Goal: Contribute content: Contribute content

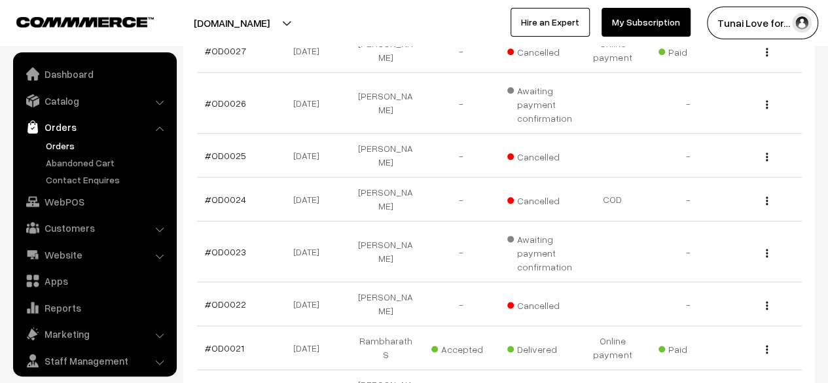
scroll to position [35, 0]
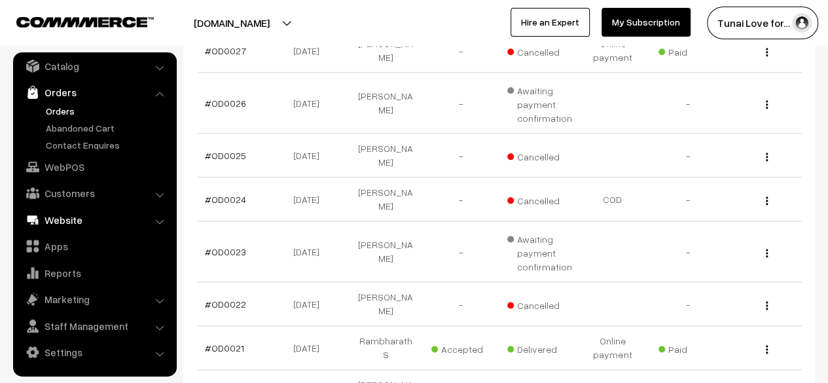
click at [64, 218] on link "Website" at bounding box center [94, 220] width 156 height 24
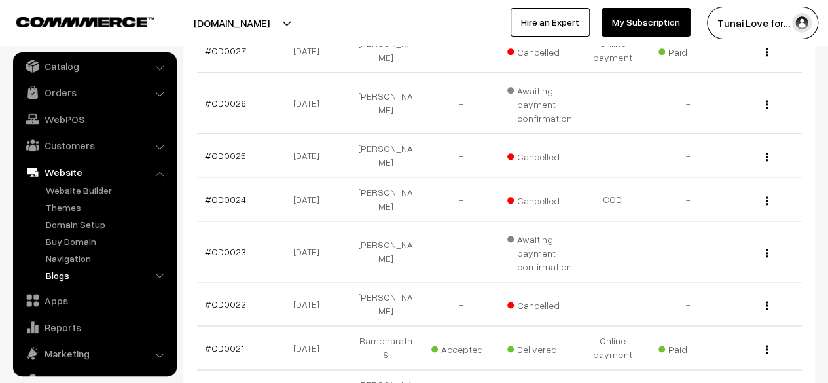
click at [69, 275] on link "Blogs" at bounding box center [108, 275] width 130 height 14
click at [82, 293] on link "Authors" at bounding box center [113, 292] width 118 height 14
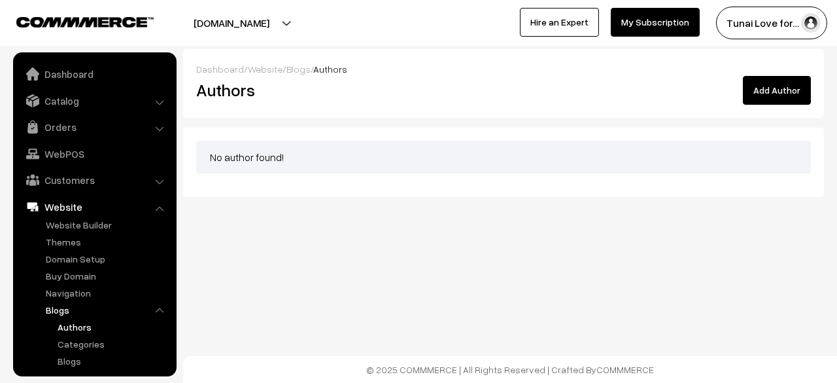
scroll to position [137, 0]
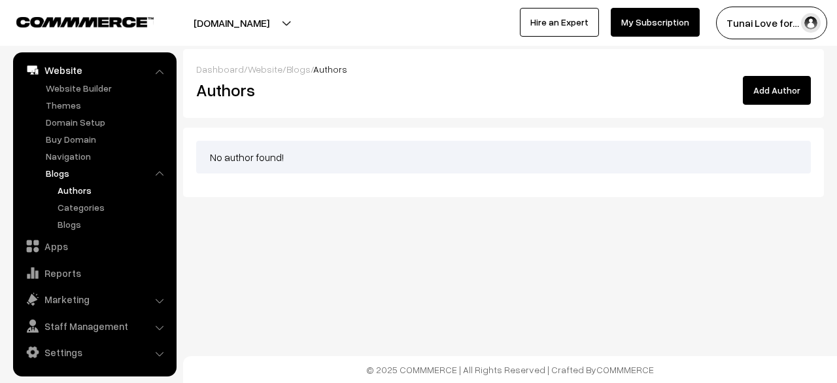
click at [784, 100] on button "Add Author" at bounding box center [777, 90] width 68 height 29
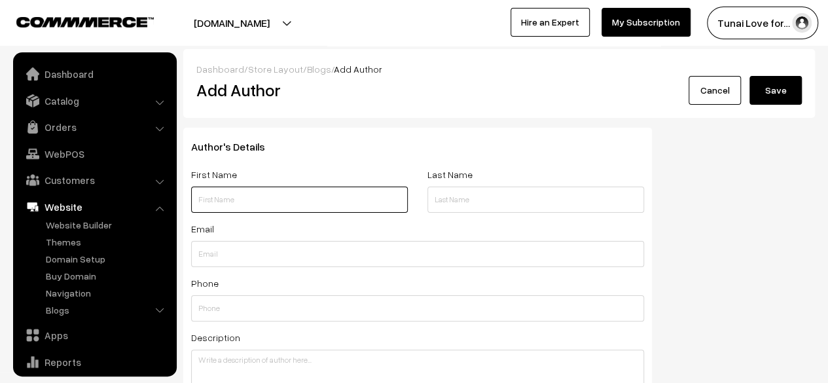
click at [296, 194] on input "text" at bounding box center [299, 199] width 217 height 26
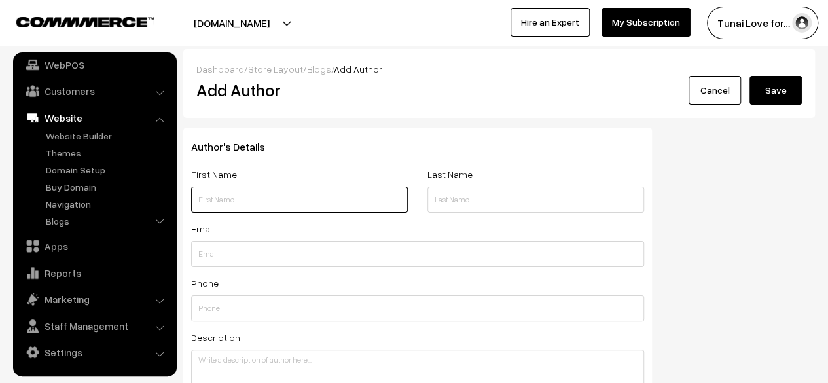
type input "h"
type input "HARI HARAN"
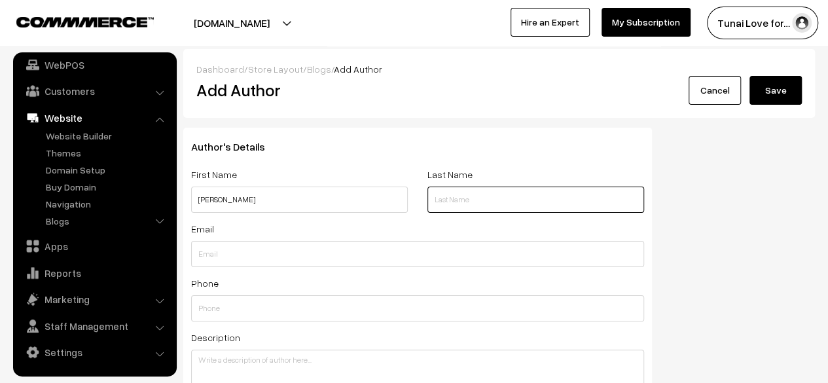
click at [487, 209] on input "text" at bounding box center [535, 199] width 217 height 26
type input "S"
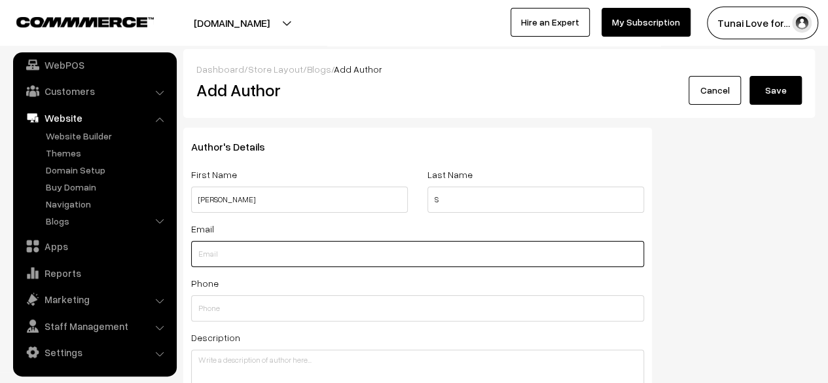
click at [266, 257] on input "text" at bounding box center [417, 254] width 453 height 26
type input "harihari55212@gmail.com"
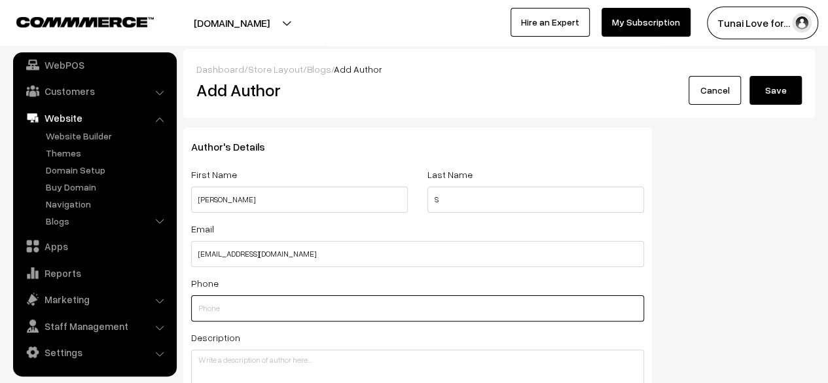
click at [285, 313] on input "text" at bounding box center [417, 308] width 453 height 26
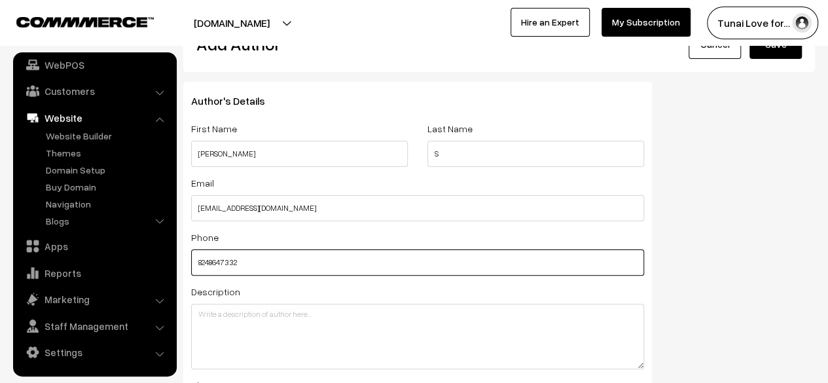
scroll to position [65, 0]
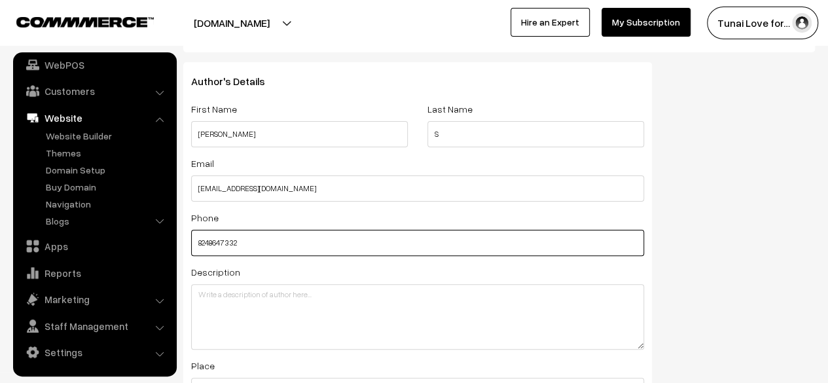
type input "8248647332"
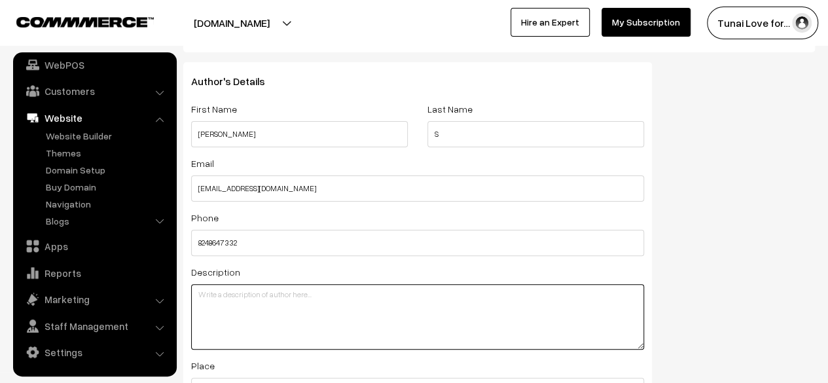
click at [271, 297] on textarea at bounding box center [417, 316] width 453 height 65
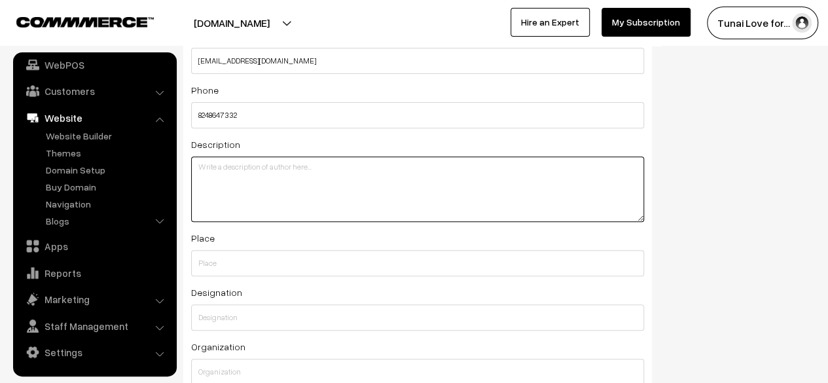
scroll to position [196, 0]
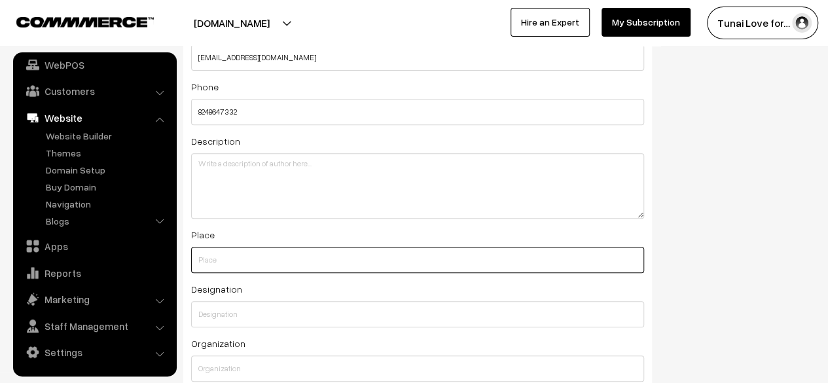
click at [244, 263] on input "text" at bounding box center [417, 260] width 453 height 26
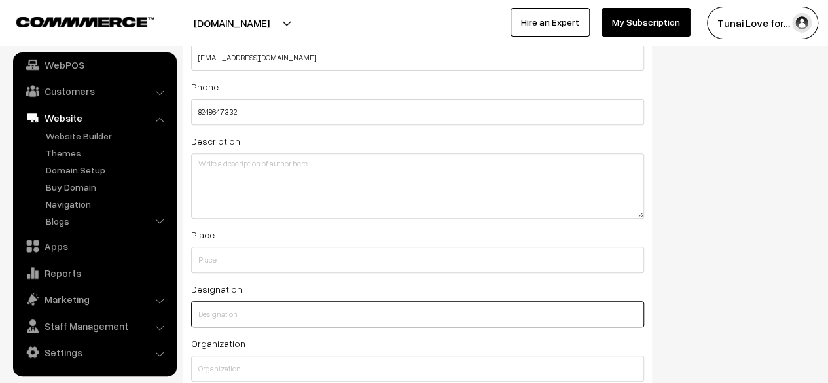
click at [247, 313] on input "text" at bounding box center [417, 314] width 453 height 26
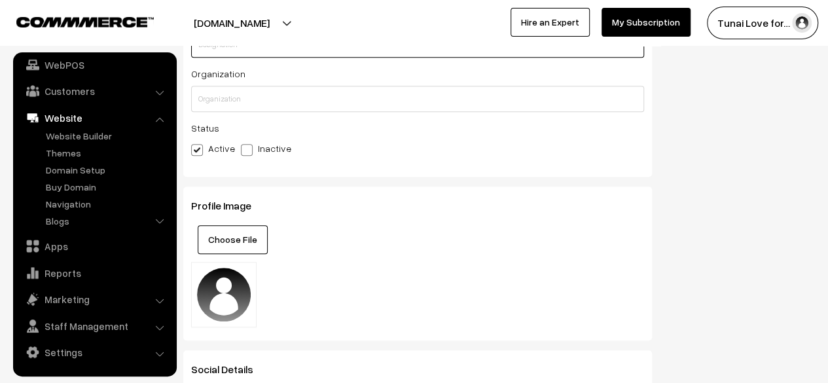
scroll to position [523, 0]
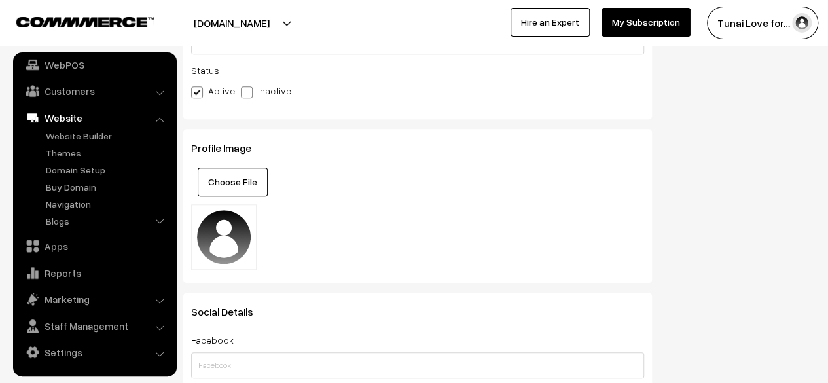
click at [238, 196] on button "Choose File" at bounding box center [233, 181] width 70 height 29
click at [253, 185] on button "Choose File" at bounding box center [233, 181] width 70 height 29
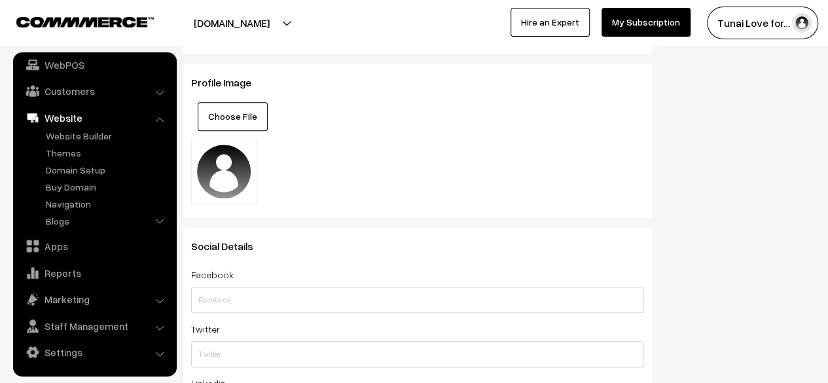
scroll to position [589, 0]
click at [225, 114] on button "Choose File" at bounding box center [233, 116] width 70 height 29
click at [241, 181] on img at bounding box center [224, 172] width 54 height 54
drag, startPoint x: 241, startPoint y: 181, endPoint x: 294, endPoint y: 152, distance: 60.6
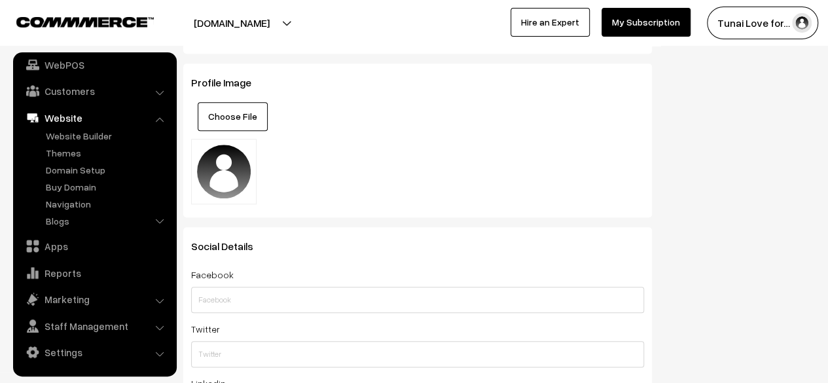
click at [294, 152] on div "Profile Image Choose File" at bounding box center [417, 140] width 468 height 154
click at [240, 112] on button "Choose File" at bounding box center [233, 116] width 70 height 29
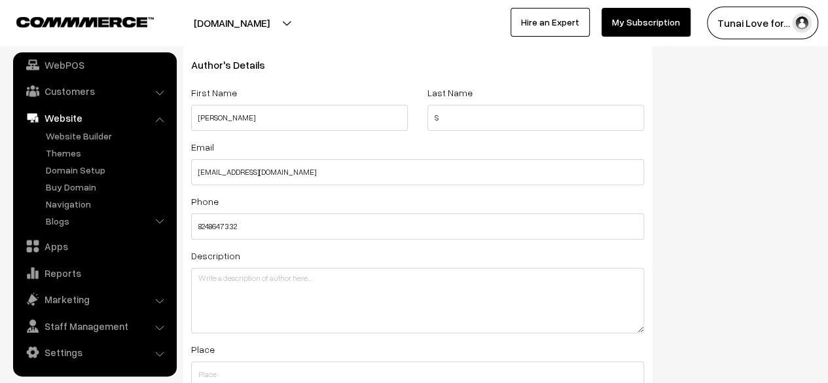
scroll to position [0, 0]
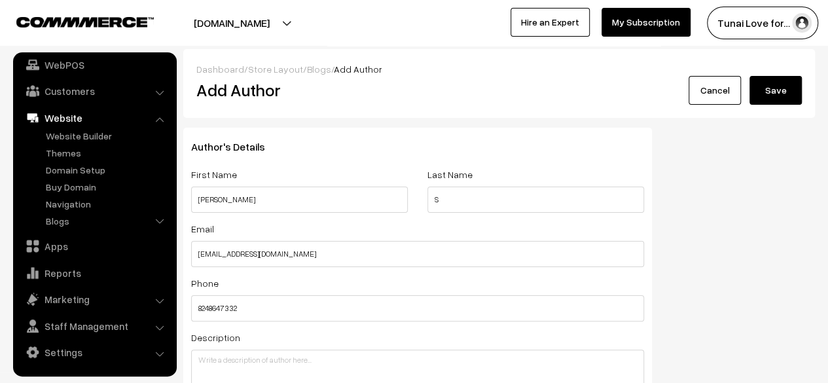
click at [722, 90] on link "Cancel" at bounding box center [714, 90] width 52 height 29
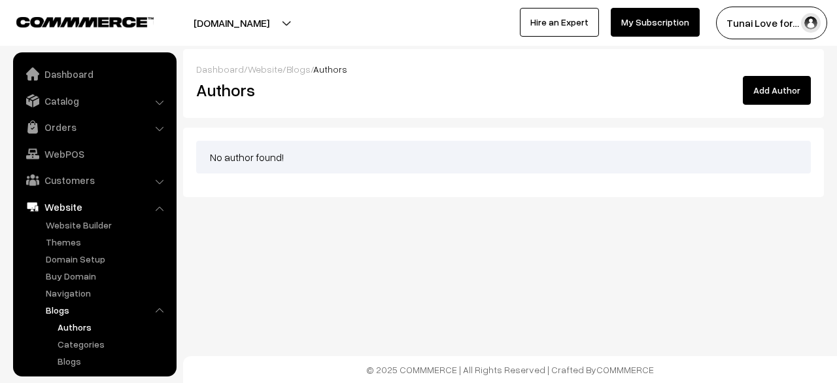
scroll to position [137, 0]
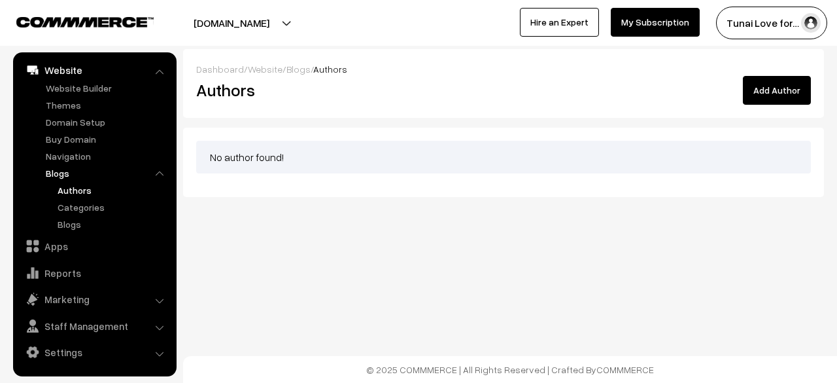
click at [777, 96] on button "Add Author" at bounding box center [777, 90] width 68 height 29
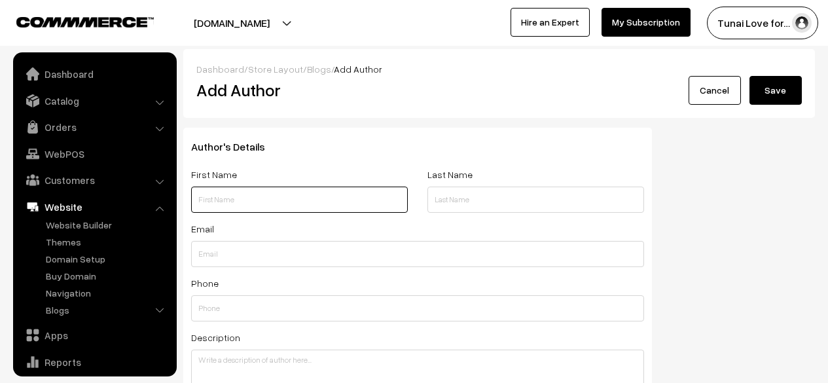
click at [226, 190] on input "text" at bounding box center [299, 199] width 217 height 26
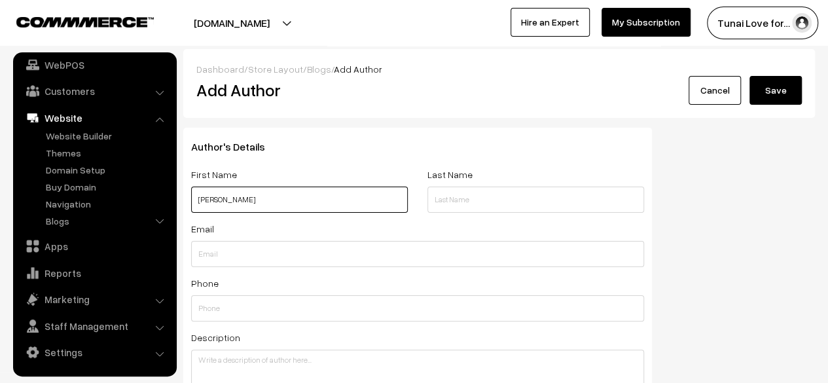
type input "HARI HARAN"
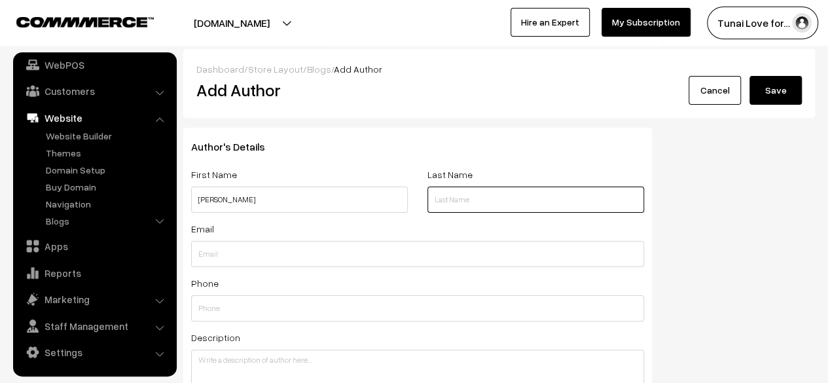
click at [463, 202] on input "text" at bounding box center [535, 199] width 217 height 26
type input "S"
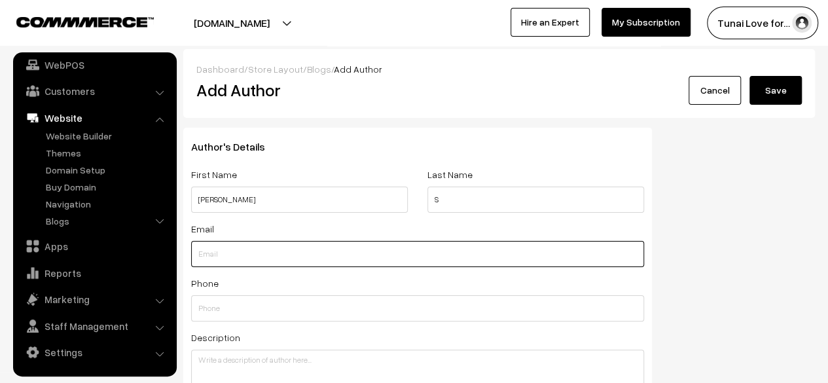
click at [341, 266] on input "text" at bounding box center [417, 254] width 453 height 26
type input "harihari55212@gmail.com"
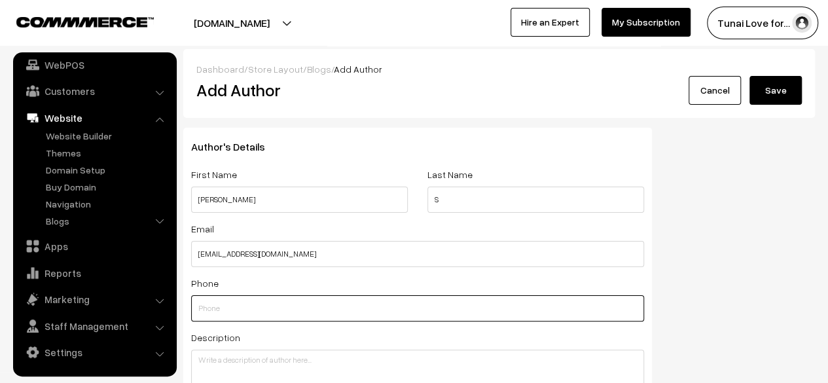
click at [277, 308] on input "text" at bounding box center [417, 308] width 453 height 26
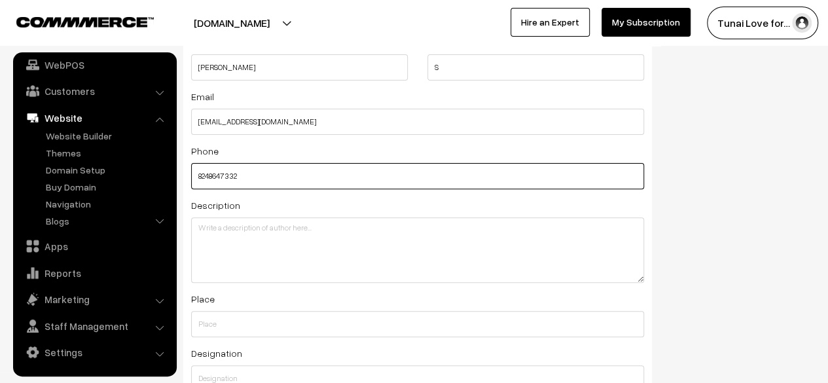
scroll to position [196, 0]
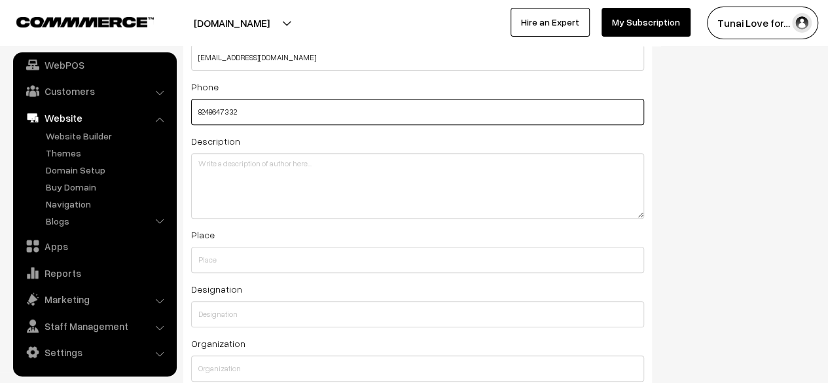
type input "8248647332"
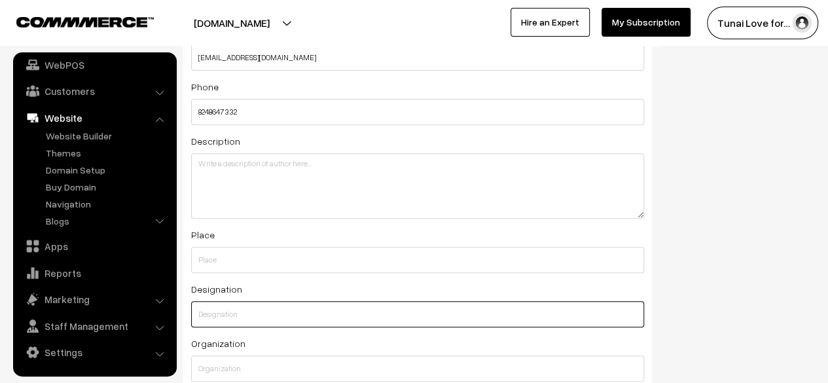
click at [235, 319] on input "text" at bounding box center [417, 314] width 453 height 26
type input "C"
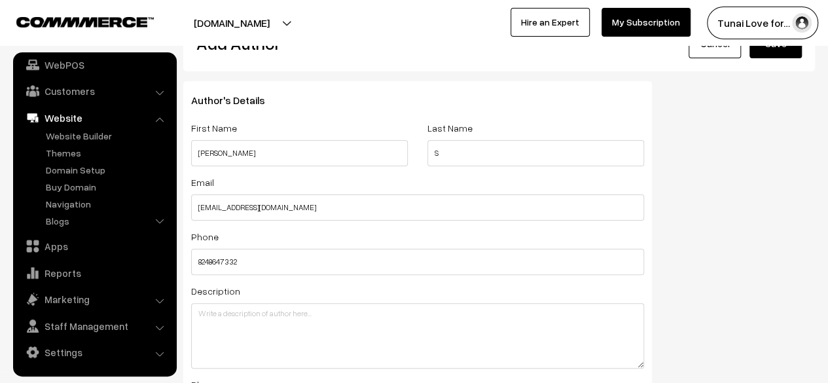
scroll to position [0, 0]
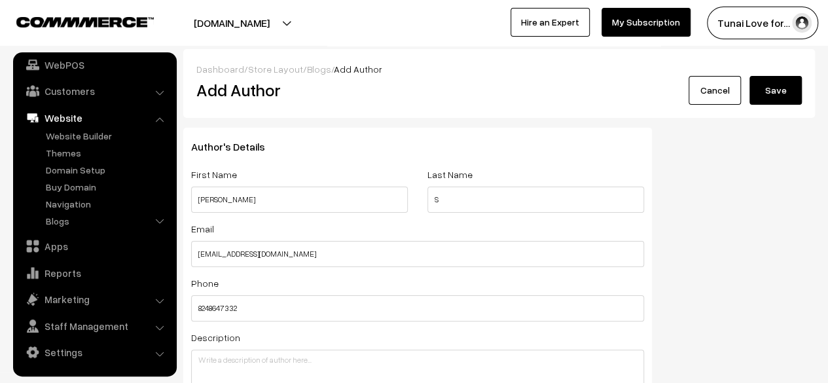
click at [766, 95] on button "Save" at bounding box center [775, 90] width 52 height 29
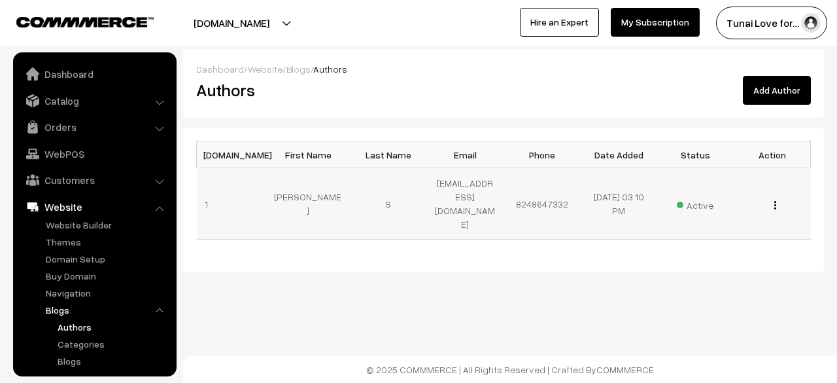
scroll to position [137, 0]
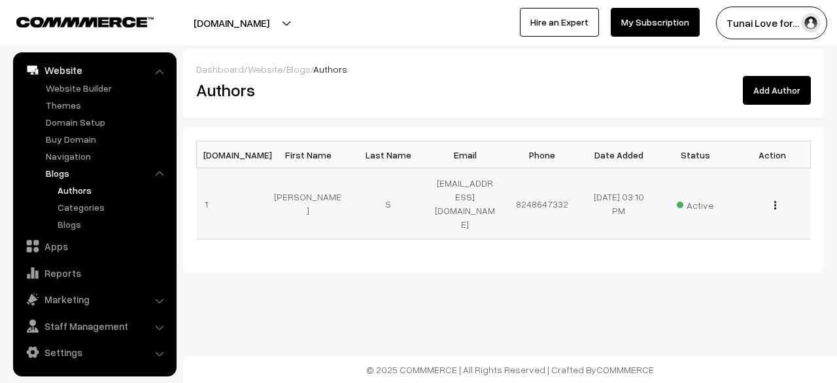
click at [776, 201] on img "button" at bounding box center [776, 205] width 2 height 9
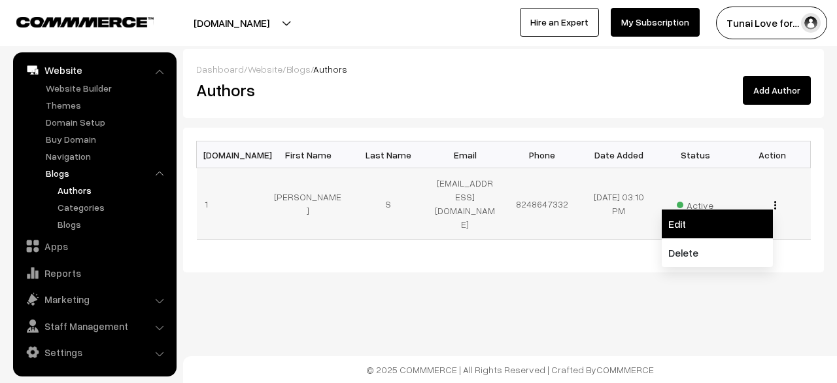
click at [684, 218] on link "Edit" at bounding box center [717, 223] width 111 height 29
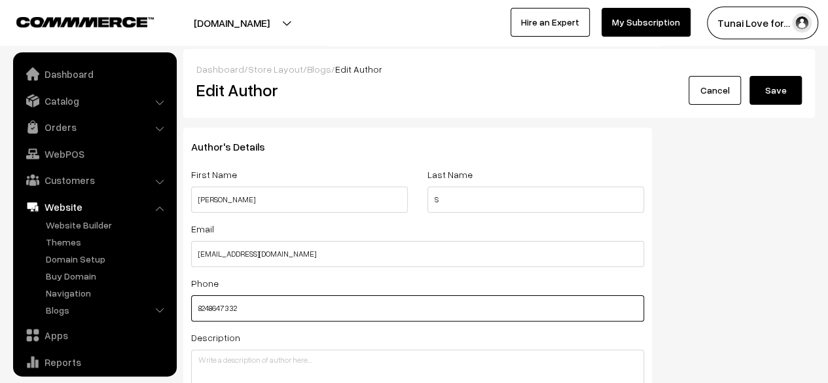
scroll to position [89, 0]
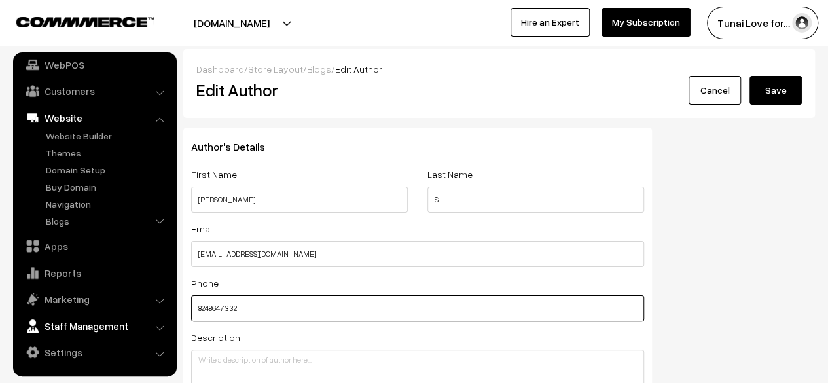
drag, startPoint x: 280, startPoint y: 315, endPoint x: 101, endPoint y: 323, distance: 178.8
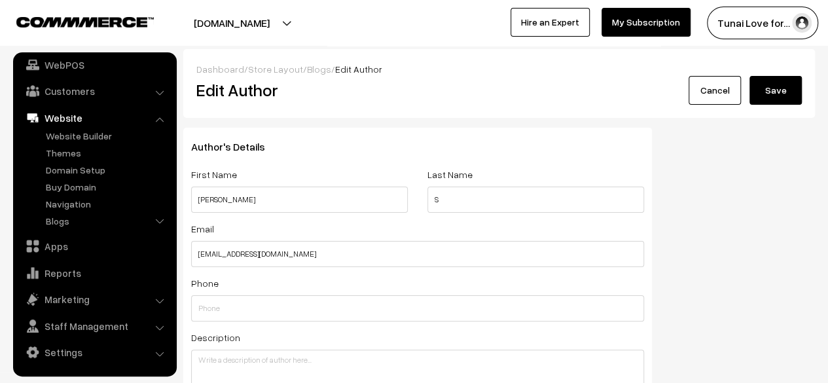
click at [777, 92] on button "Save" at bounding box center [775, 90] width 52 height 29
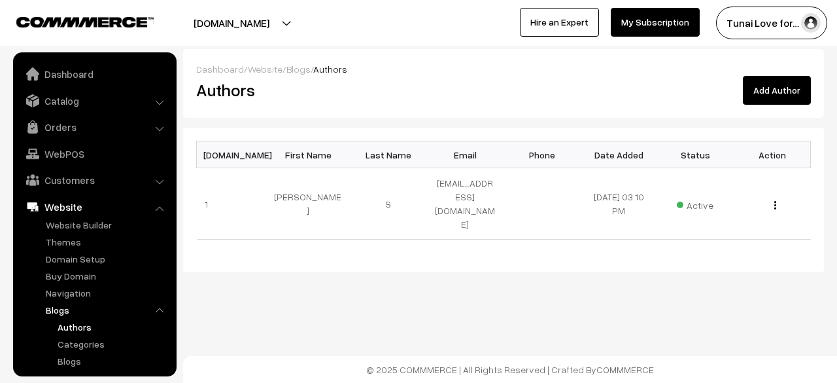
scroll to position [137, 0]
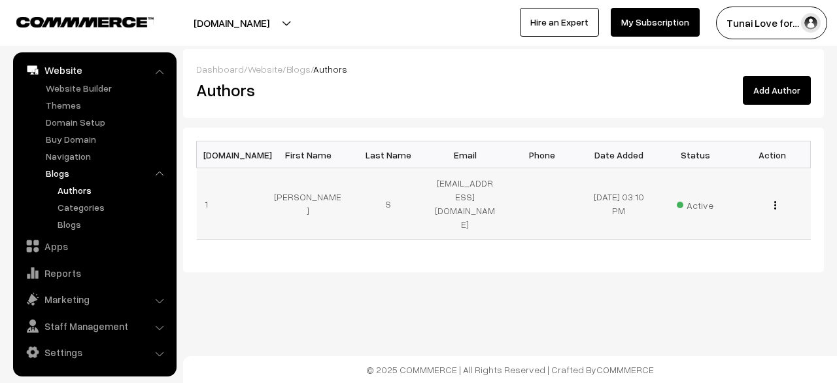
click at [776, 201] on img "button" at bounding box center [776, 205] width 2 height 9
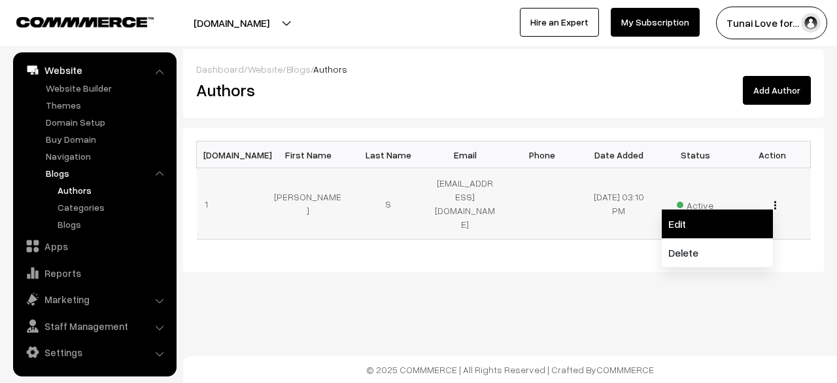
click at [671, 213] on link "Edit" at bounding box center [717, 223] width 111 height 29
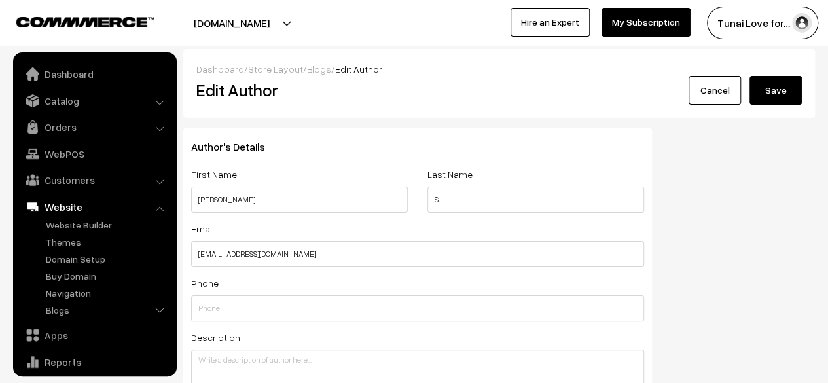
scroll to position [89, 0]
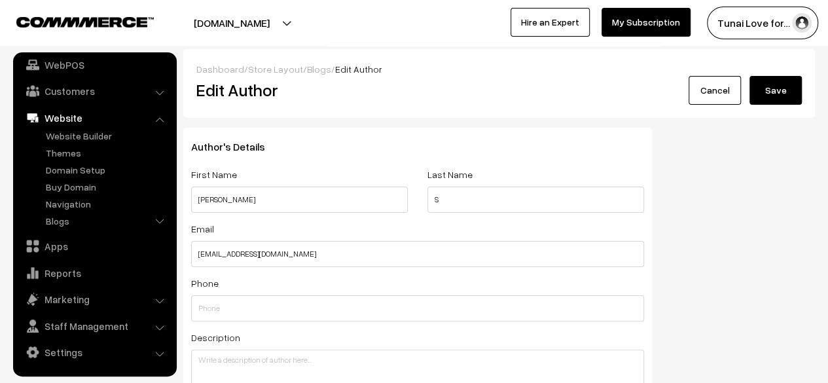
click at [355, 200] on div "First Name HARI HARAN Last Name S" at bounding box center [417, 193] width 472 height 54
click at [756, 97] on button "Save" at bounding box center [775, 90] width 52 height 29
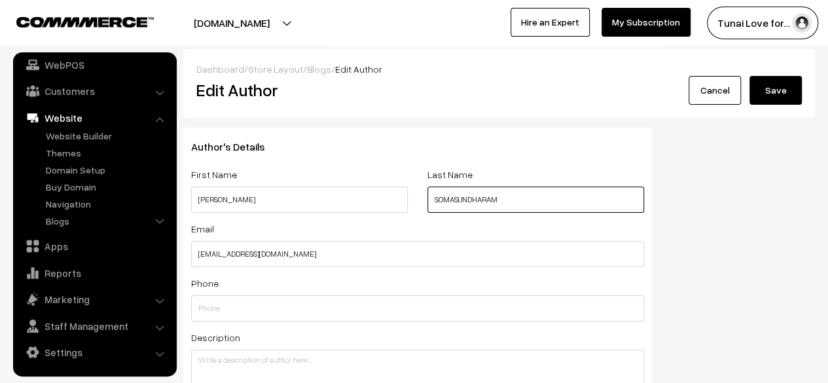
type input "SOMASUNDHARAM"
click at [792, 90] on button "Save" at bounding box center [775, 90] width 52 height 29
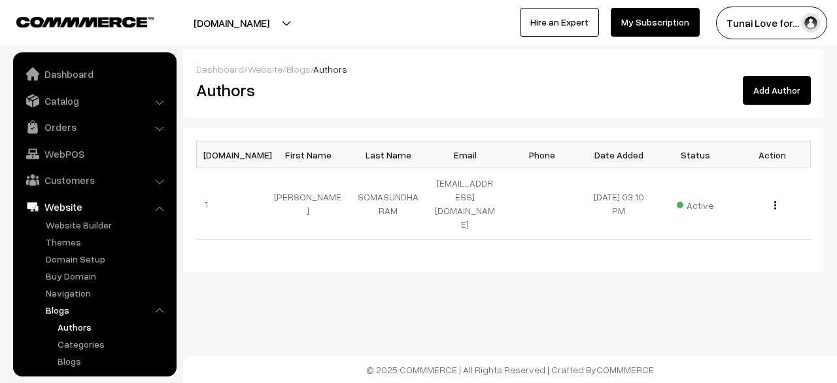
scroll to position [137, 0]
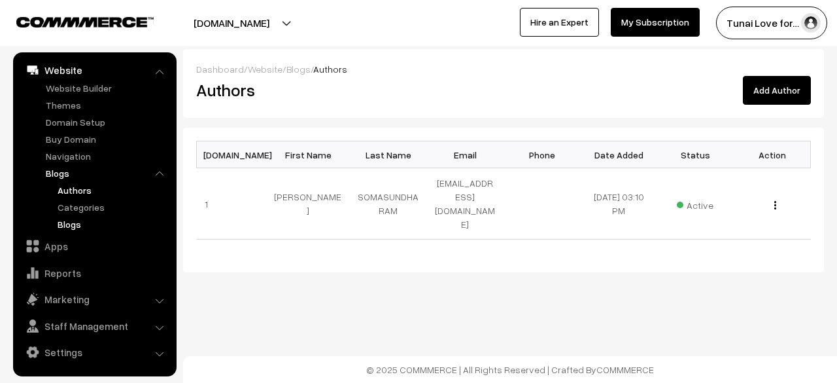
click at [73, 224] on link "Blogs" at bounding box center [113, 224] width 118 height 14
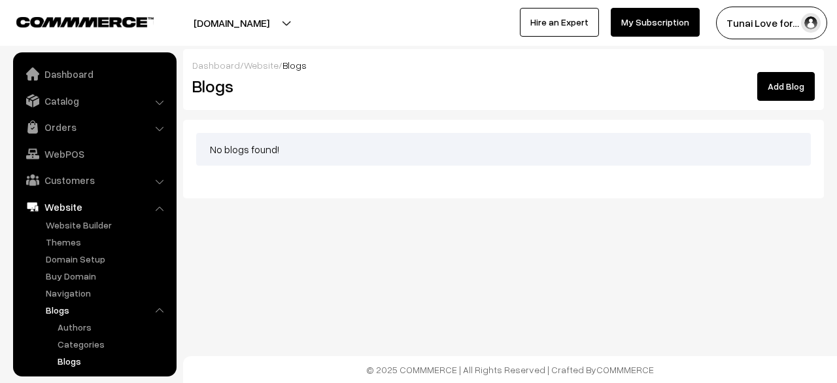
scroll to position [137, 0]
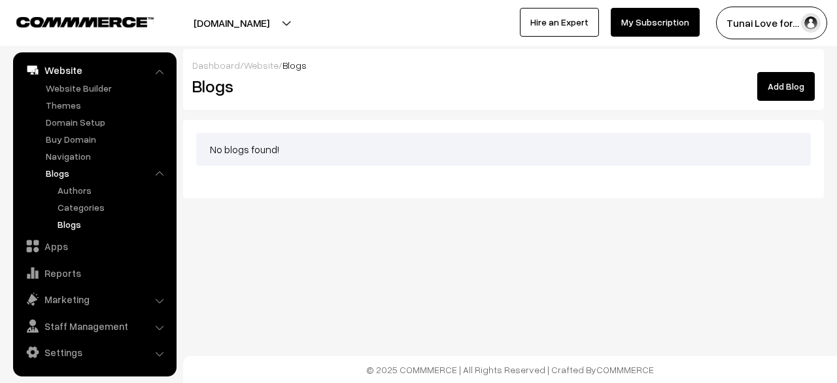
click at [786, 84] on link "Add Blog" at bounding box center [787, 86] width 58 height 29
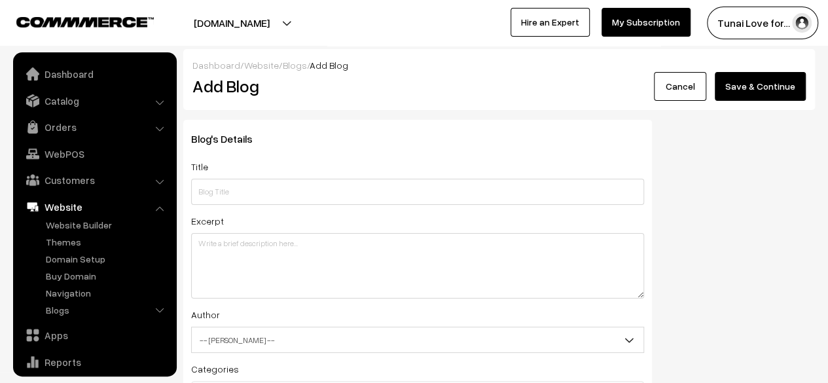
scroll to position [89, 0]
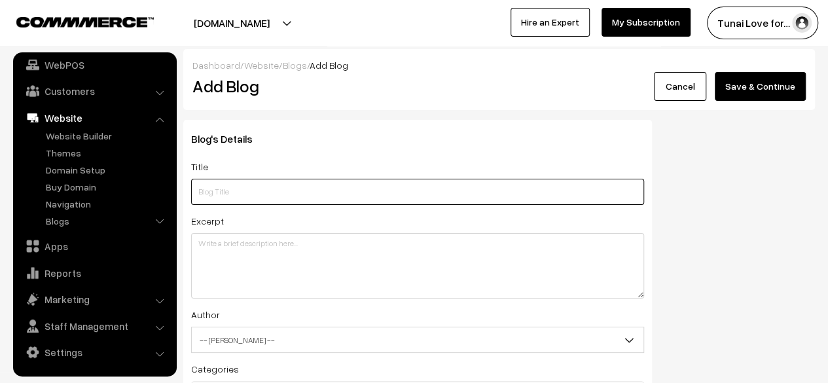
click at [252, 194] on input "text" at bounding box center [417, 192] width 453 height 26
paste input "Do Fish Need Protein? The Role of Protein in Fish Food & Nutrition"
type input "Do Fish Need Protein? The Role of Protein in Fish Food & Nutrition"
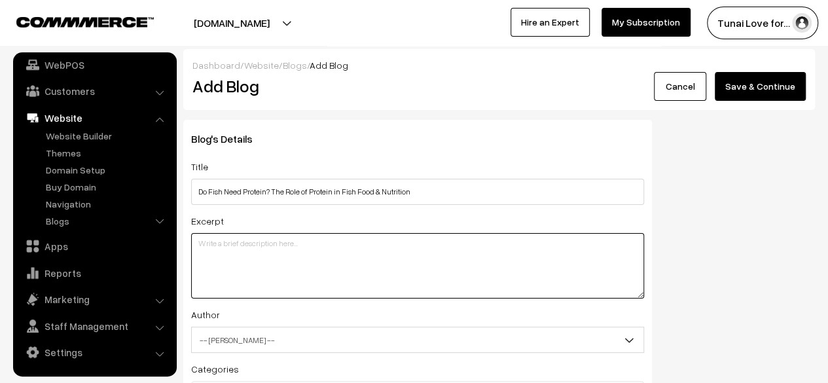
click at [241, 239] on textarea at bounding box center [417, 265] width 453 height 65
paste textarea "Protein in fish food is essential for aquarium fish health, growth, and immunit…"
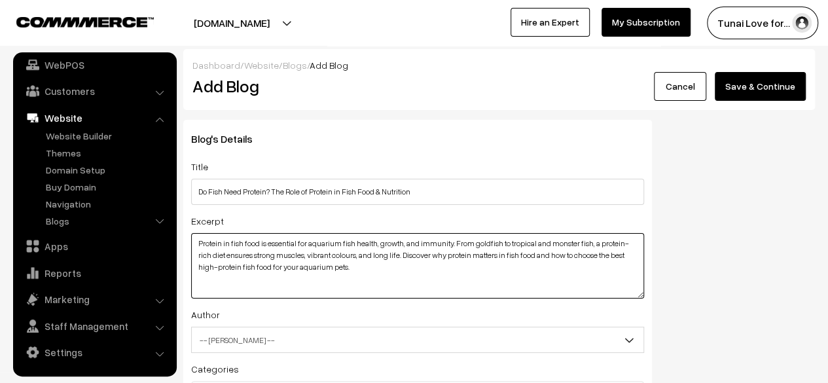
type textarea "Protein in fish food is essential for aquarium fish health, growth, and immunit…"
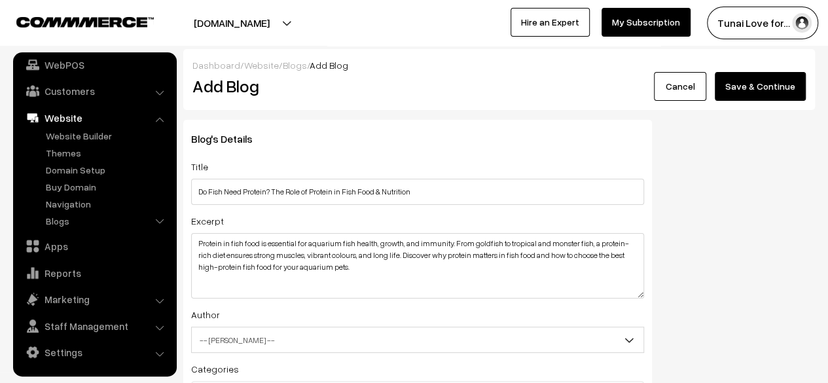
click at [243, 343] on span "-- [PERSON_NAME] --" at bounding box center [417, 339] width 451 height 23
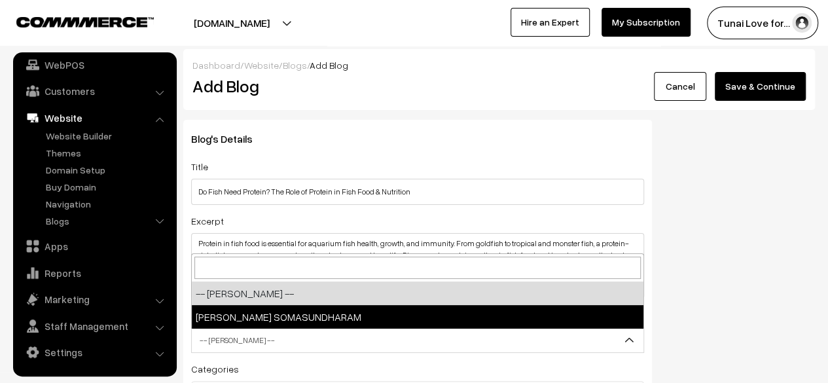
select select "1"
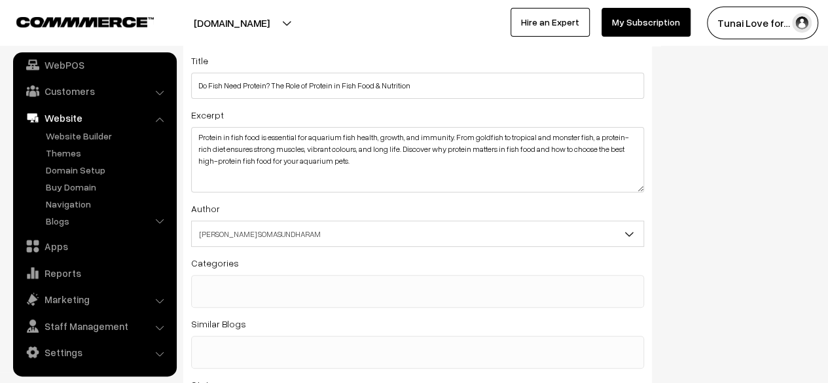
scroll to position [131, 0]
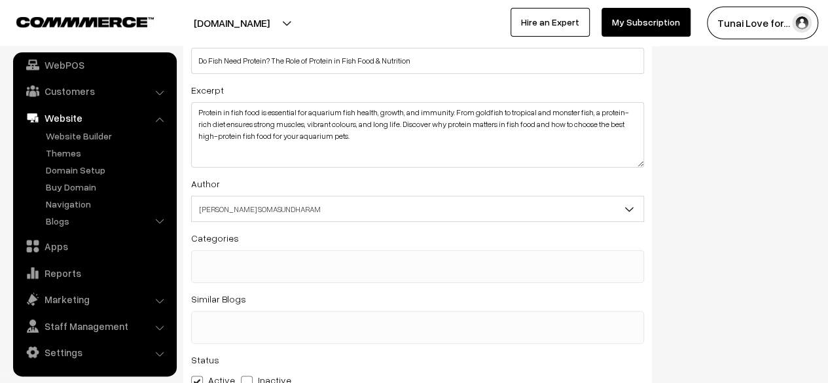
click at [275, 282] on span at bounding box center [417, 266] width 453 height 33
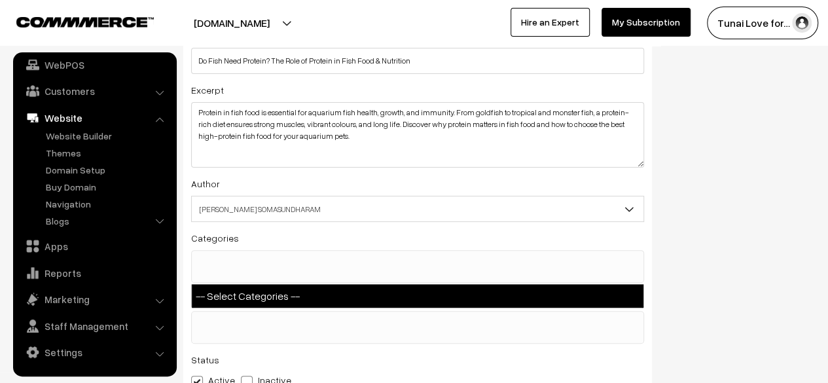
click at [772, 237] on div "Blog's Details Title Do Fish Need Protein? The Role of Protein in Fish Food & N…" at bounding box center [498, 264] width 651 height 551
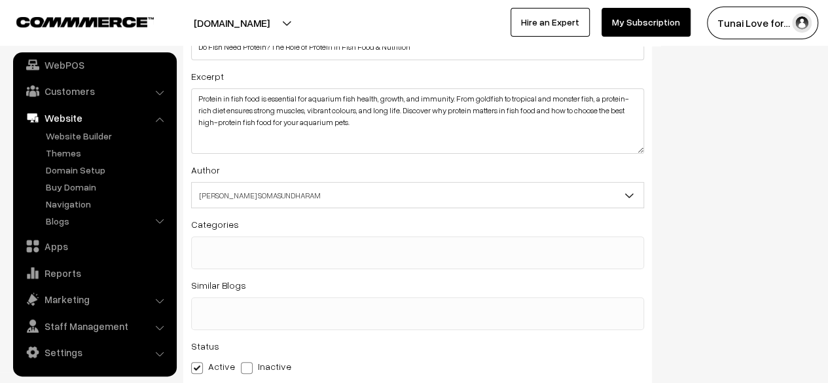
scroll to position [0, 0]
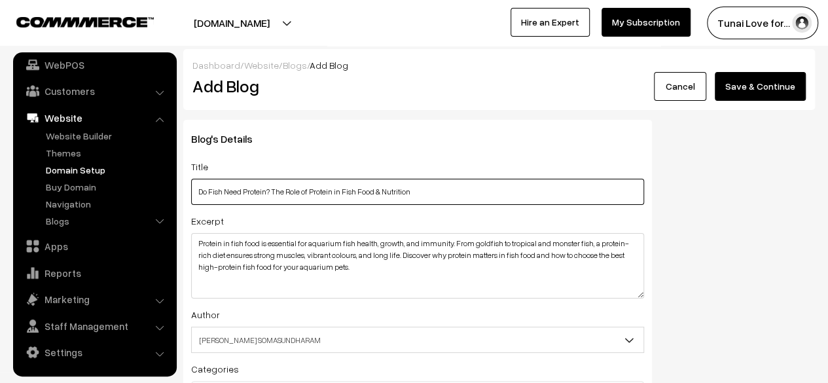
drag, startPoint x: 226, startPoint y: 169, endPoint x: 153, endPoint y: 175, distance: 72.9
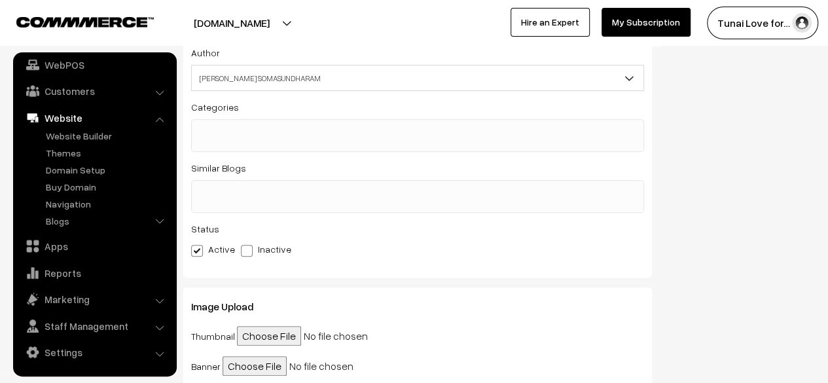
scroll to position [393, 0]
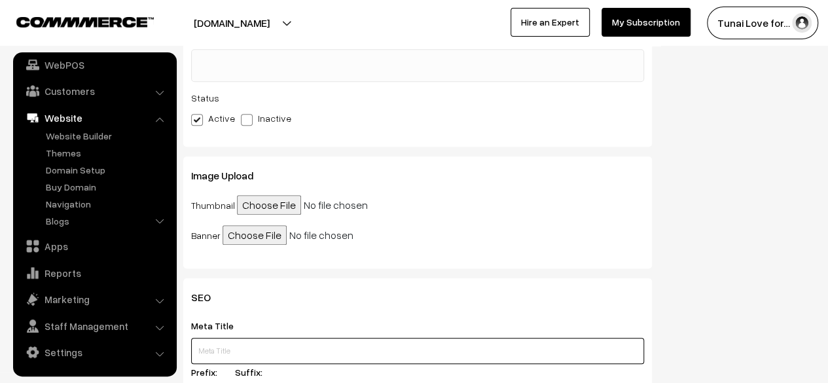
click at [264, 351] on input "text" at bounding box center [417, 351] width 453 height 26
paste input "Do Fish Need Protein? The Role of Protein in Fish Food & Nutrition"
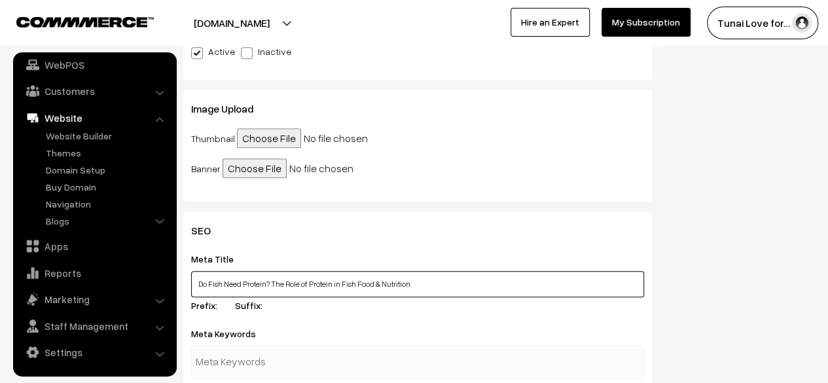
scroll to position [523, 0]
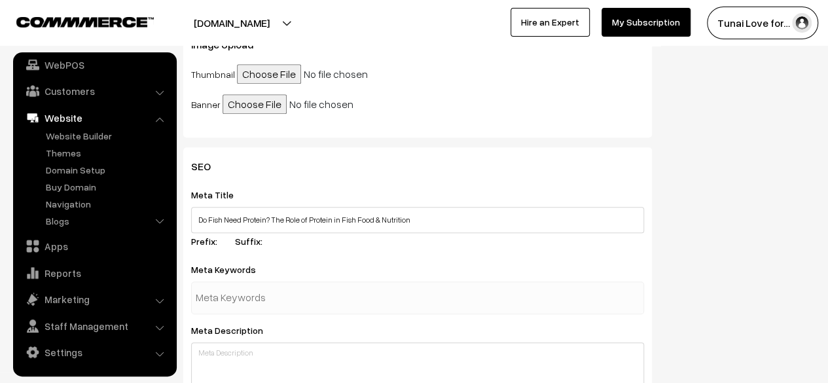
click at [253, 302] on input "text" at bounding box center [264, 298] width 136 height 26
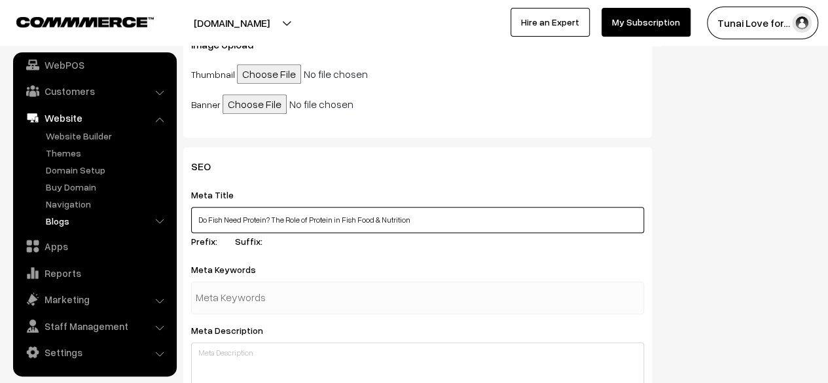
drag, startPoint x: 423, startPoint y: 225, endPoint x: 133, endPoint y: 224, distance: 289.8
click at [133, 224] on body "Thank you for showing interest. Our team will call you shortly. Close [DOMAIN_N…" at bounding box center [414, 39] width 828 height 1124
paste input "Importance of Protein in Fish Food | Tunai"
type input "Do Fish Need Protein? Importance of Protein in Fish Food | Tunai"
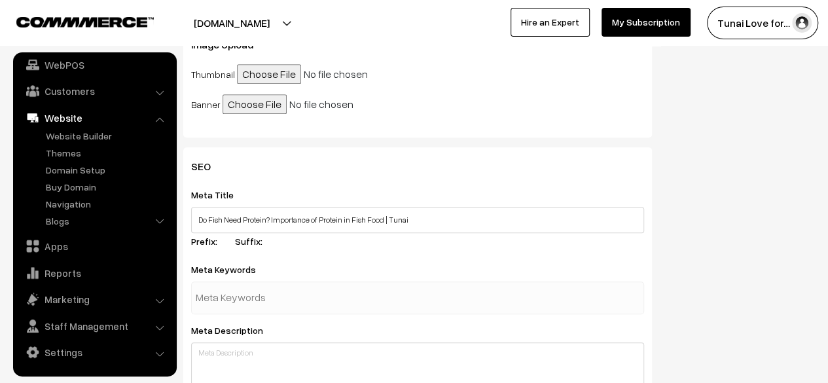
drag, startPoint x: 398, startPoint y: 224, endPoint x: 619, endPoint y: 151, distance: 232.4
click at [619, 151] on div "SEO Meta Title Do Fish Need Protein? Importance of Protein in Fish Food | Tunai…" at bounding box center [417, 331] width 468 height 368
click at [323, 302] on input "text" at bounding box center [264, 298] width 136 height 26
click at [270, 296] on input "text" at bounding box center [264, 298] width 136 height 26
paste input "Protein in Fish Food"
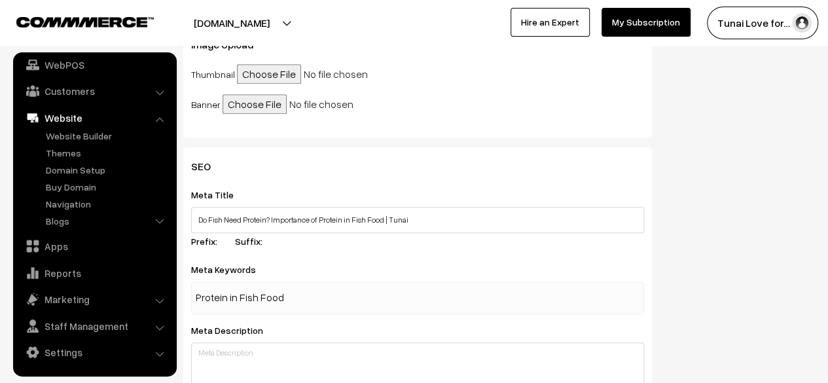
type input "Protein in Fish Food"
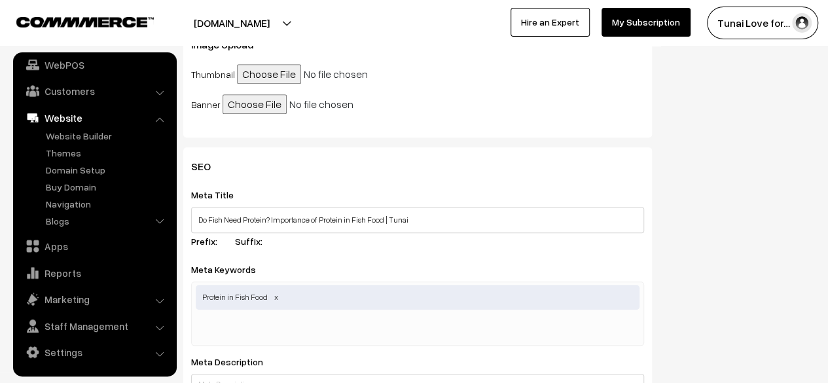
click at [256, 342] on input "text" at bounding box center [264, 329] width 136 height 26
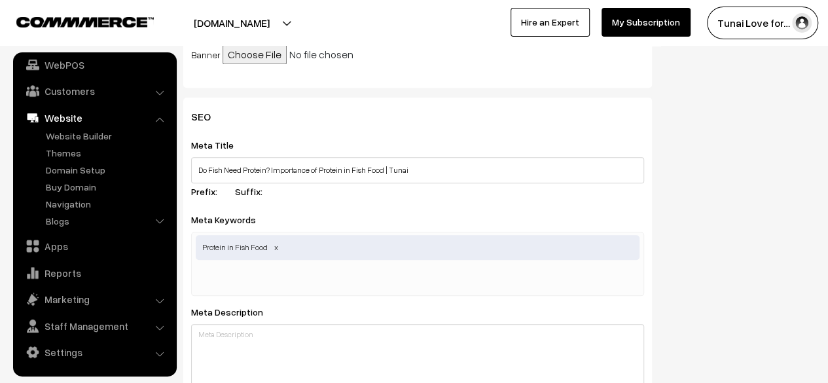
scroll to position [654, 0]
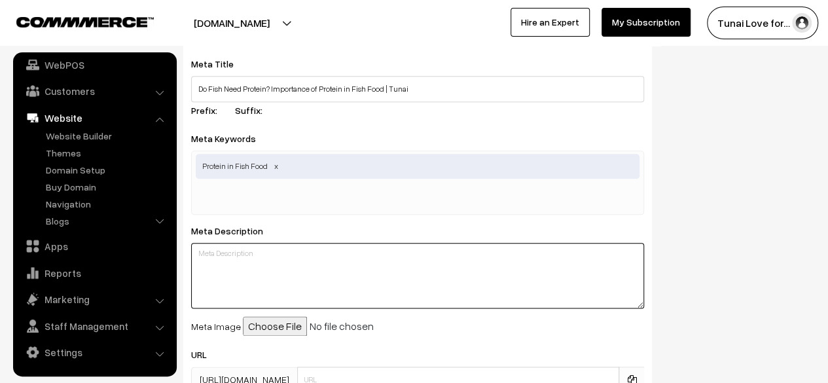
click at [266, 282] on textarea at bounding box center [417, 275] width 453 height 65
paste textarea "Protein is essential for fish growth, immunity, and energy. Learn why protein i…"
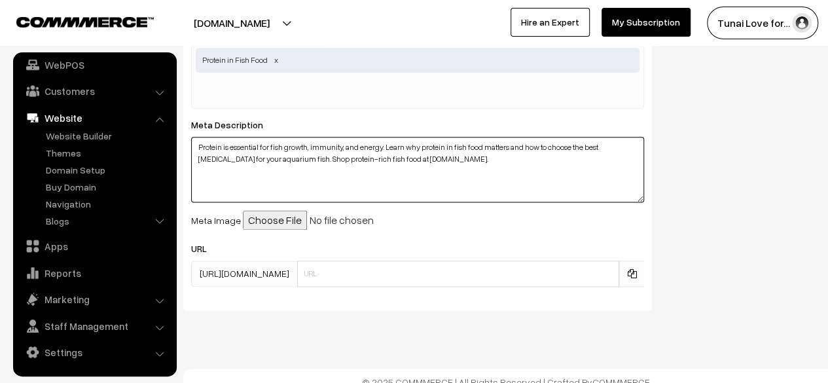
scroll to position [777, 0]
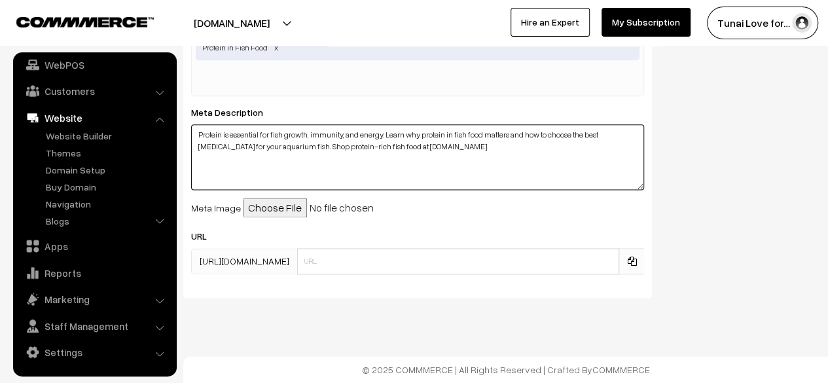
type textarea "Protein is essential for fish growth, immunity, and energy. Learn why protein i…"
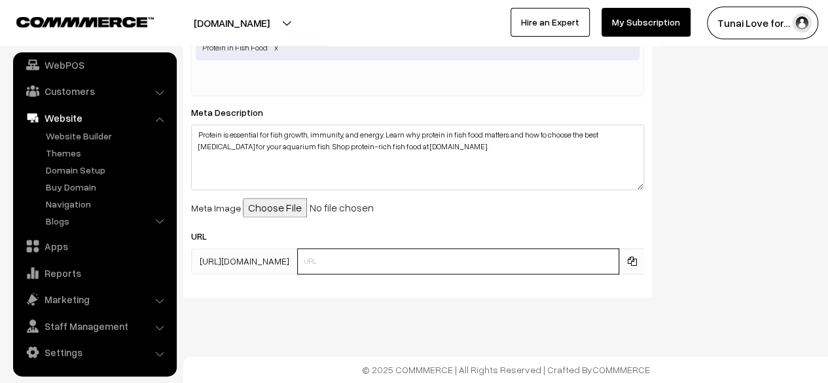
click at [338, 266] on input "text" at bounding box center [458, 261] width 322 height 26
click at [327, 264] on input "text" at bounding box center [458, 261] width 322 height 26
paste input "protein-in-fish-food"
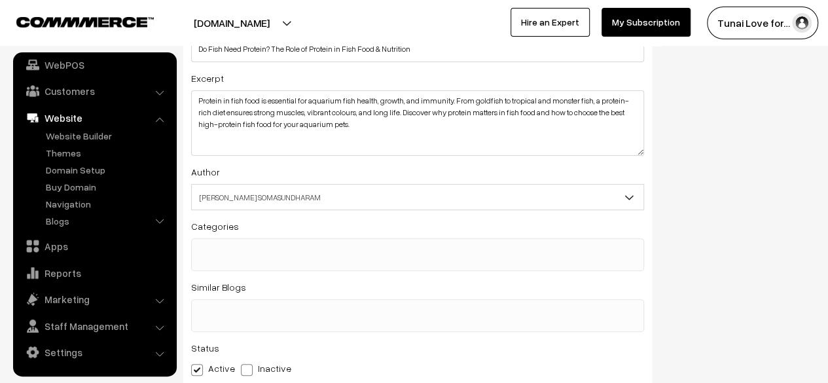
scroll to position [0, 0]
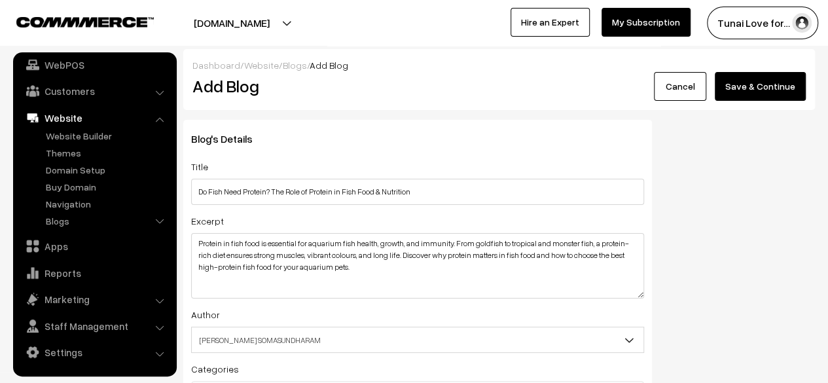
type input "protein-in-fish-food"
click at [770, 85] on button "Save & Continue" at bounding box center [759, 86] width 91 height 29
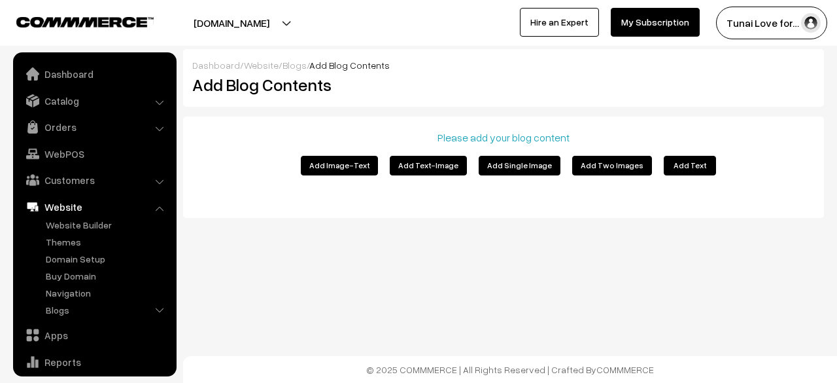
scroll to position [89, 0]
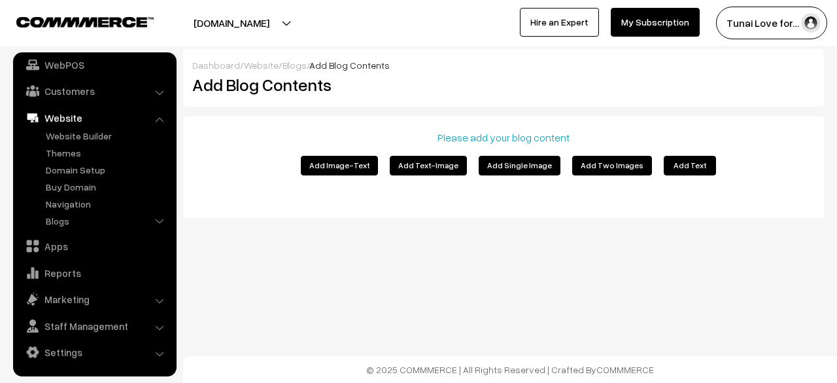
click at [678, 166] on button "Add Text" at bounding box center [690, 166] width 52 height 20
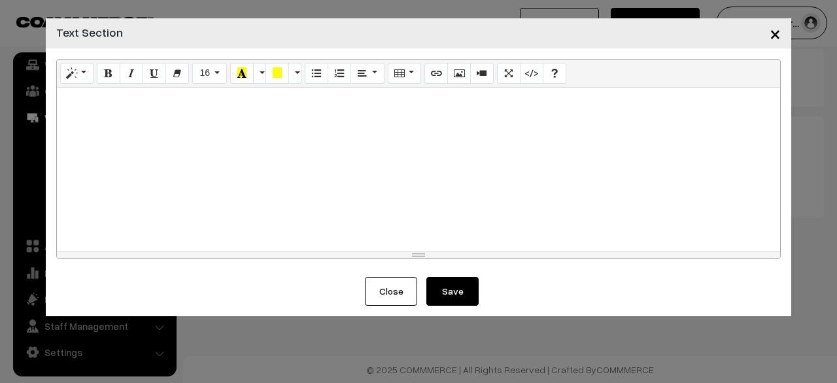
click at [139, 111] on div at bounding box center [419, 170] width 724 height 164
click at [372, 283] on button "Close" at bounding box center [391, 291] width 52 height 29
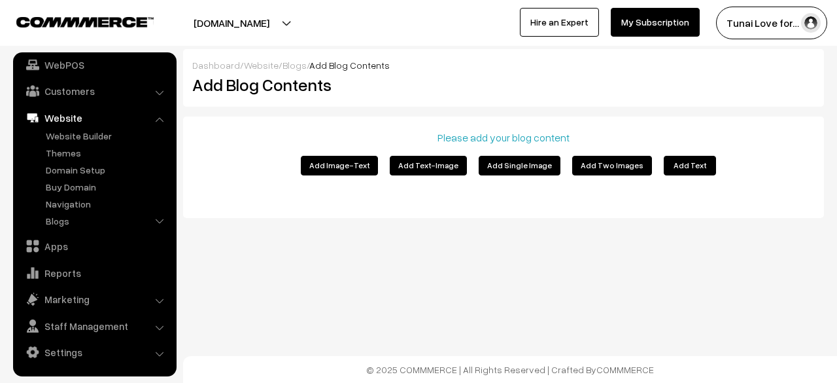
click at [352, 166] on button "Add Image-Text" at bounding box center [339, 166] width 77 height 20
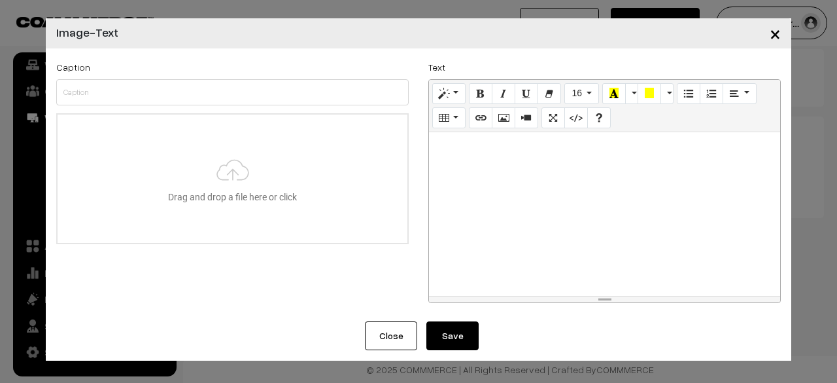
click at [777, 34] on span "×" at bounding box center [775, 33] width 11 height 24
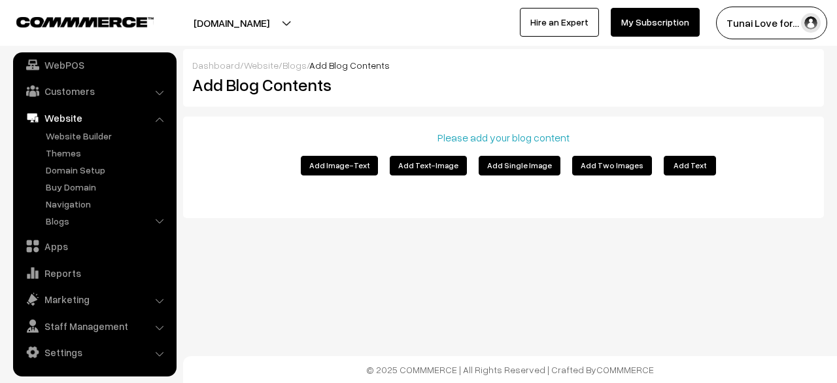
click at [683, 164] on button "Add Text" at bounding box center [690, 166] width 52 height 20
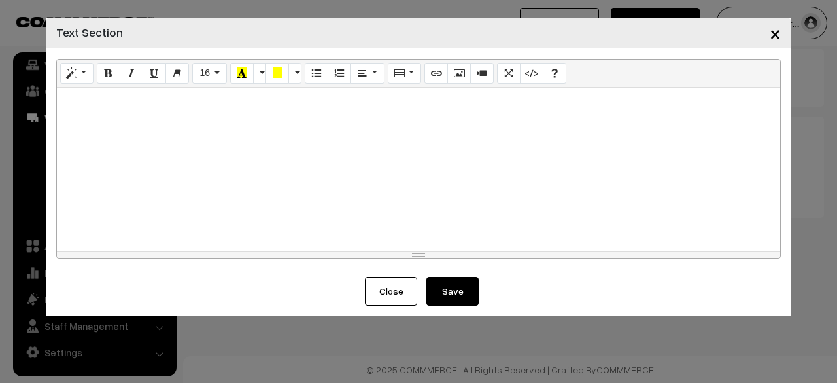
click at [242, 114] on div at bounding box center [419, 170] width 724 height 164
paste div
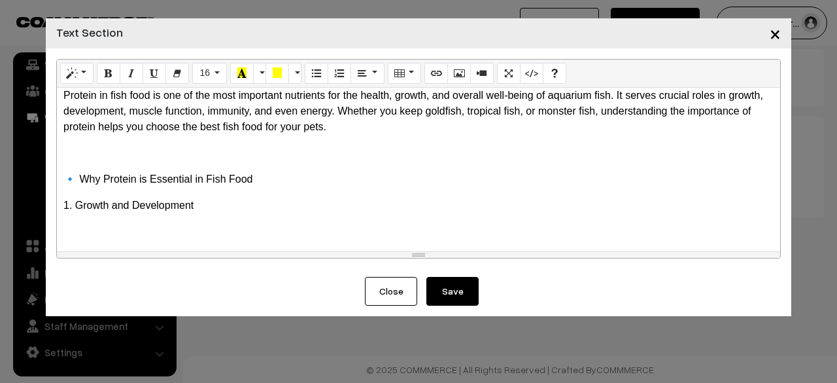
scroll to position [0, 0]
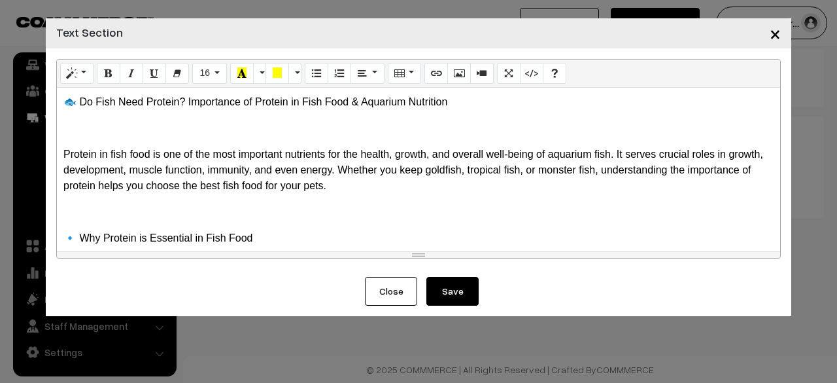
click at [177, 122] on p at bounding box center [418, 128] width 711 height 16
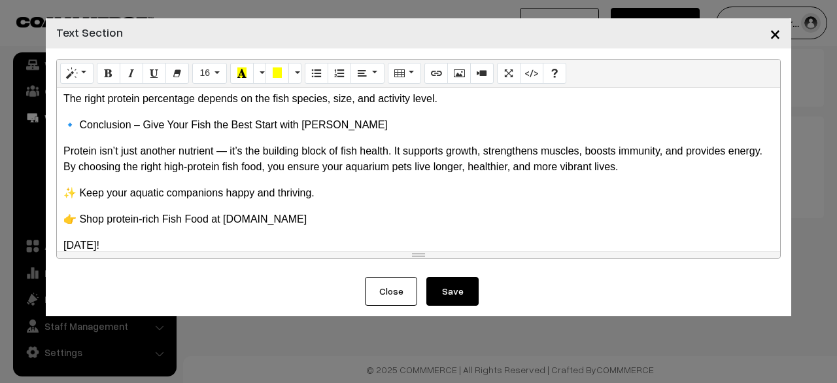
scroll to position [745, 0]
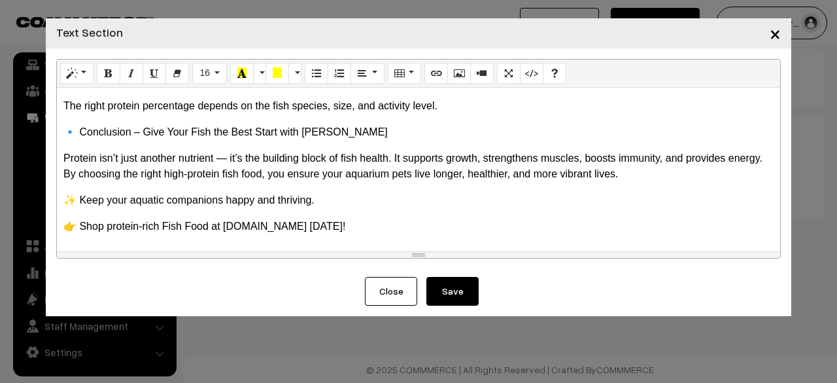
click at [449, 297] on button "Save" at bounding box center [453, 291] width 52 height 29
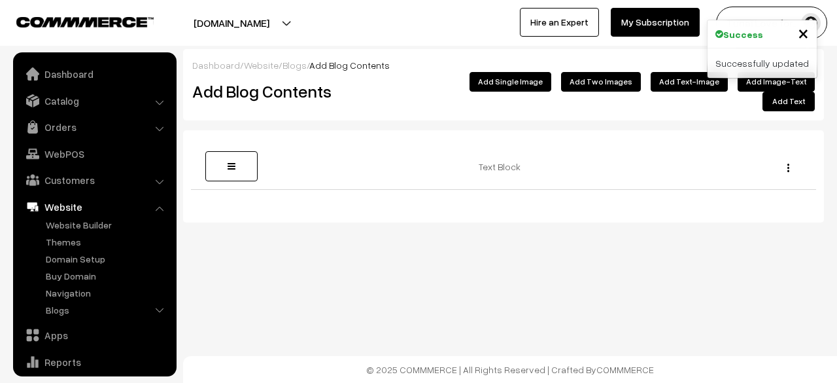
scroll to position [89, 0]
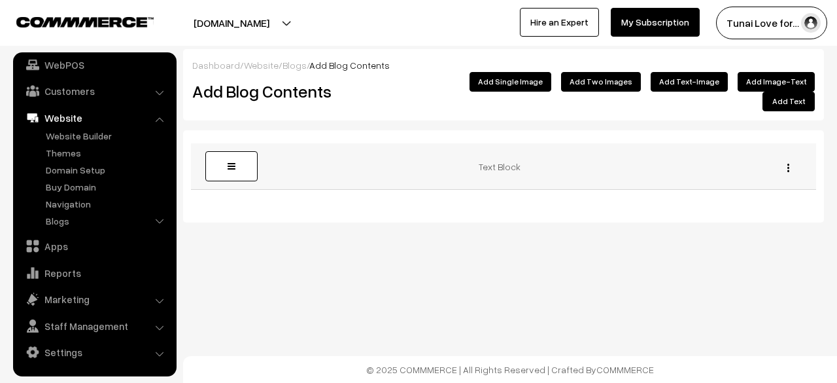
click at [789, 164] on img "button" at bounding box center [789, 168] width 2 height 9
click at [796, 259] on div "Dashboard / Website / Blogs / Add Blog Contents Add Blog Contents Add Image-Tex…" at bounding box center [418, 154] width 837 height 308
click at [241, 163] on link at bounding box center [231, 166] width 52 height 30
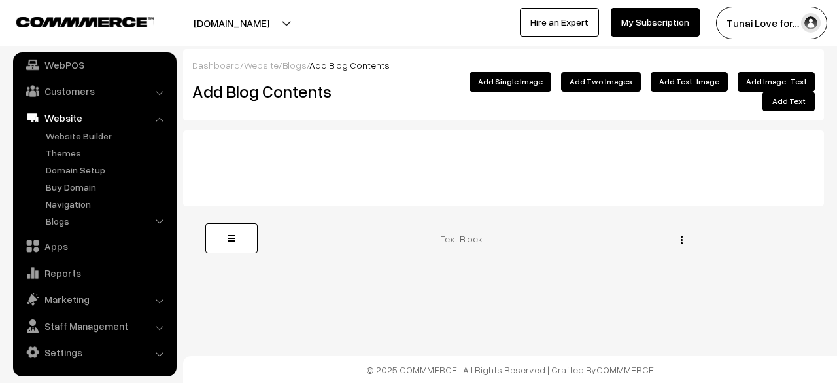
drag, startPoint x: 240, startPoint y: 154, endPoint x: 245, endPoint y: 228, distance: 74.1
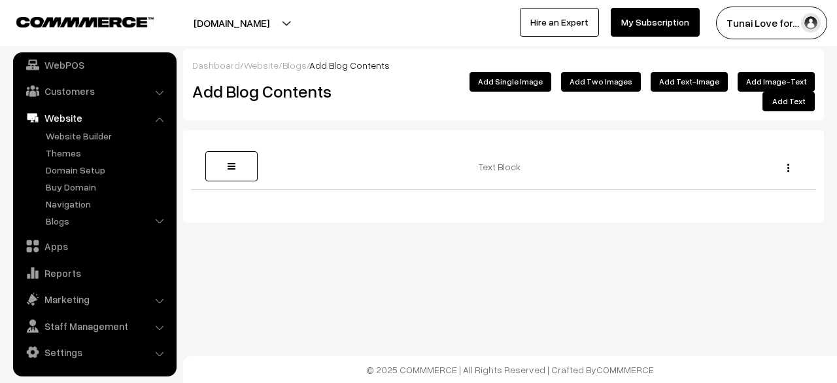
click at [535, 85] on button "Add Single Image" at bounding box center [511, 82] width 82 height 20
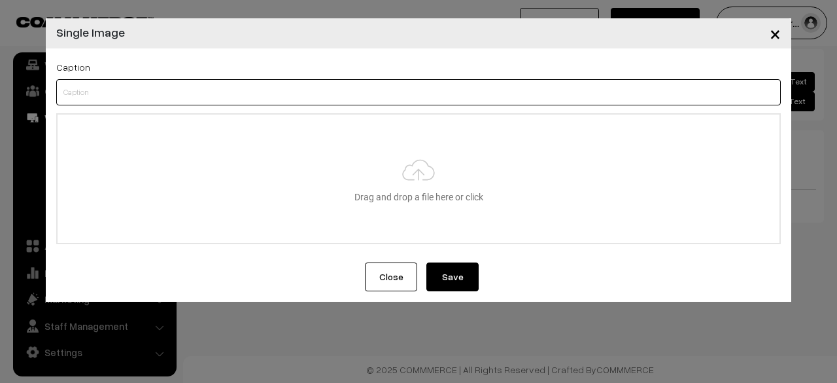
click at [257, 103] on input "text" at bounding box center [418, 92] width 725 height 26
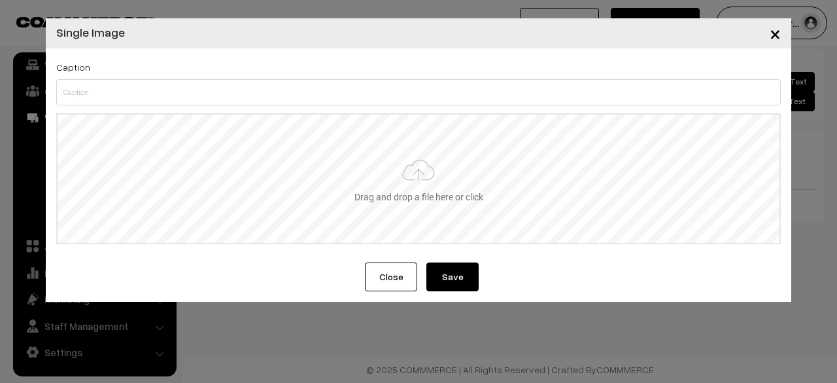
click at [479, 197] on input "file" at bounding box center [419, 178] width 722 height 128
click at [444, 200] on input "file" at bounding box center [419, 178] width 722 height 128
type input "C:\fakepath\protien_in_fish_food.jpg"
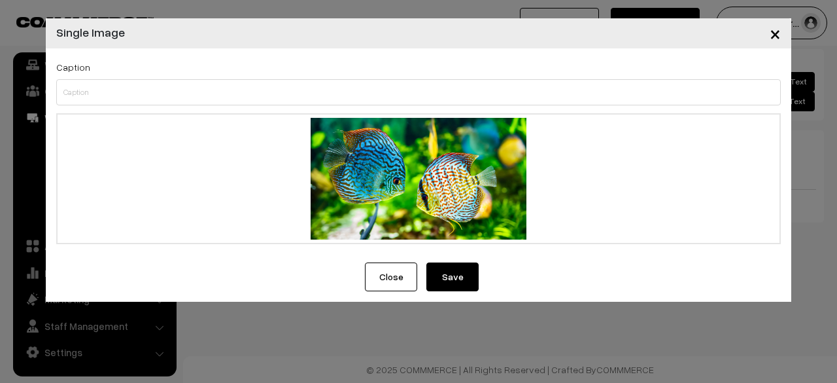
click at [463, 287] on button "Save" at bounding box center [453, 276] width 52 height 29
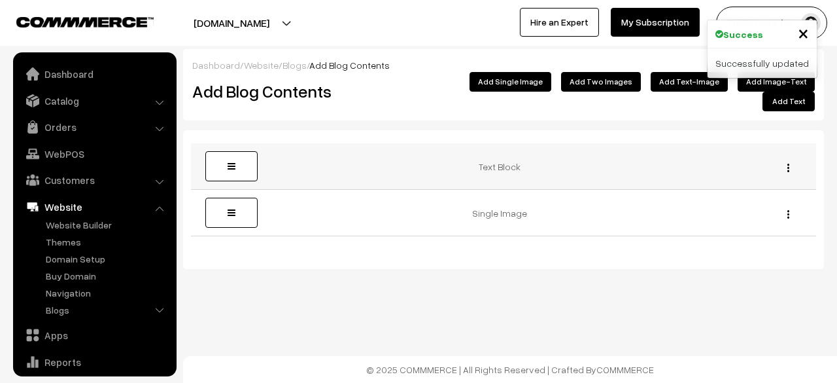
scroll to position [89, 0]
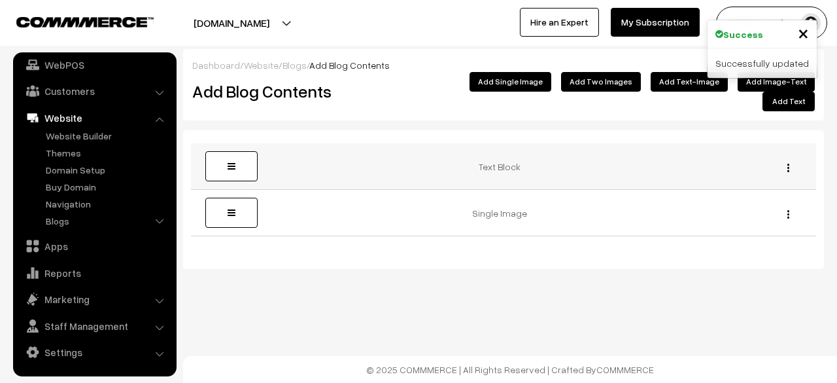
drag, startPoint x: 544, startPoint y: 211, endPoint x: 542, endPoint y: 148, distance: 62.9
click at [542, 148] on tbody "Text Block Edit [GEOGRAPHIC_DATA] Edit Delete" at bounding box center [503, 189] width 625 height 93
click at [392, 270] on div "Dashboard / Website / Blogs / Add Blog Contents Add Blog Contents Add Image-Tex…" at bounding box center [418, 177] width 837 height 354
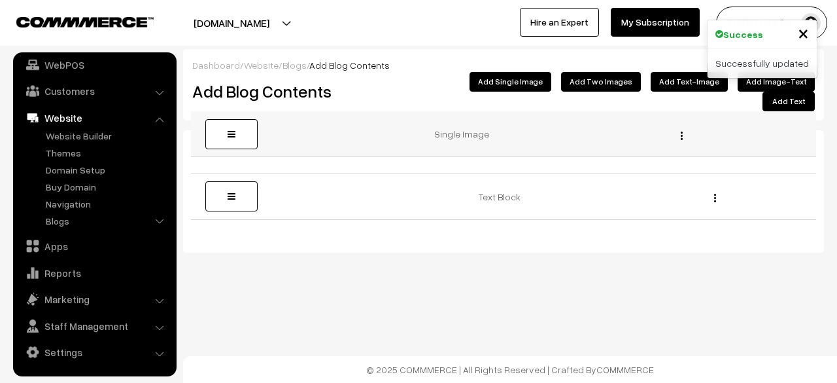
drag, startPoint x: 241, startPoint y: 190, endPoint x: 253, endPoint y: 133, distance: 58.1
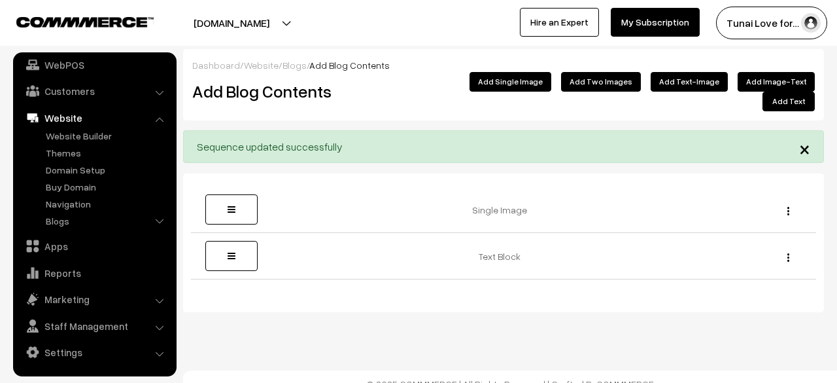
click at [810, 136] on span "×" at bounding box center [805, 148] width 11 height 24
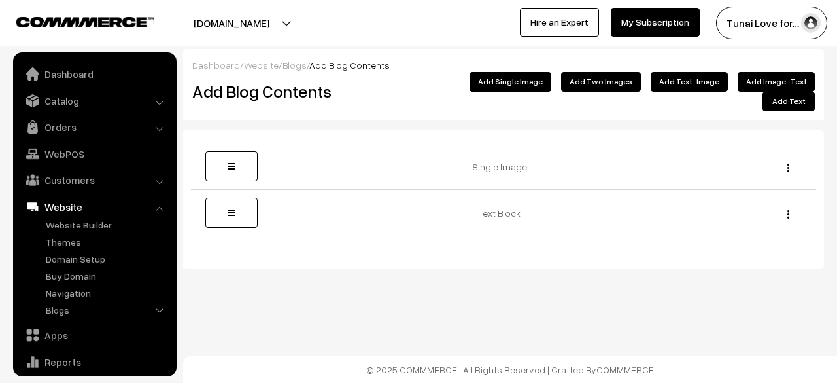
scroll to position [89, 0]
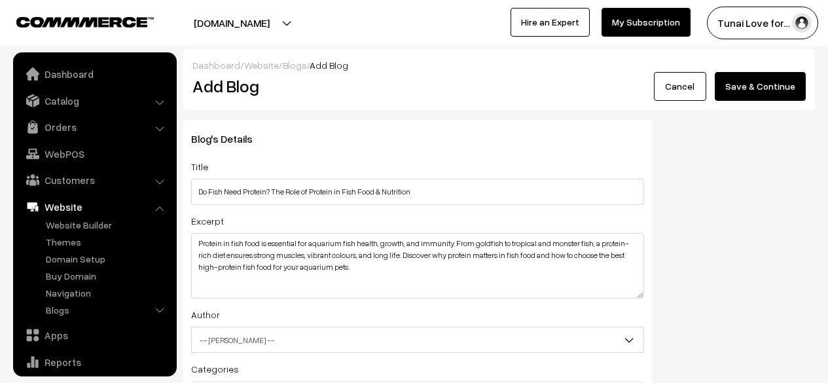
select select "1"
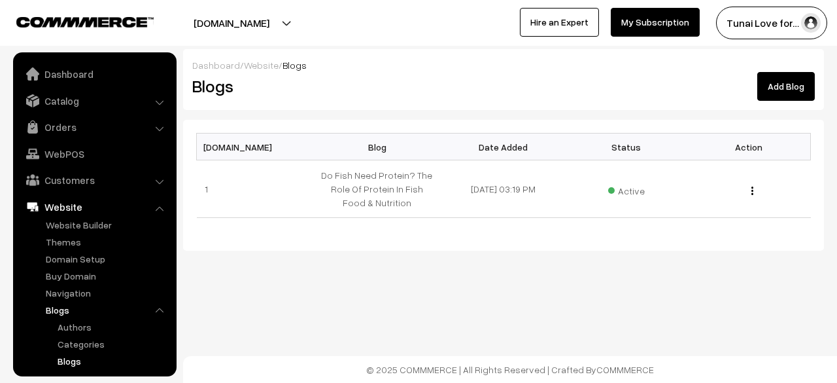
scroll to position [137, 0]
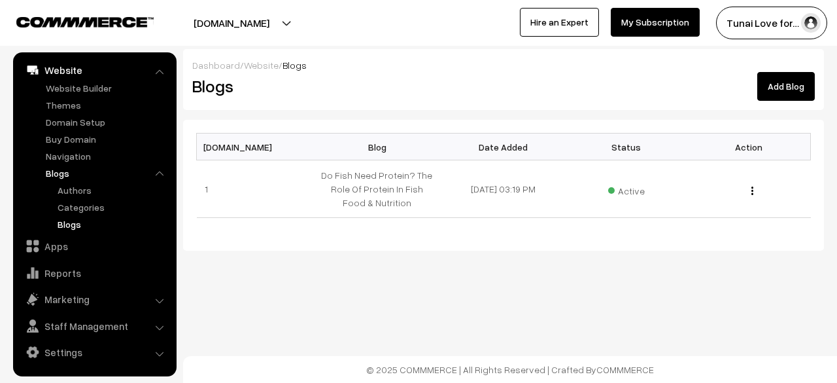
click at [68, 226] on link "Blogs" at bounding box center [113, 224] width 118 height 14
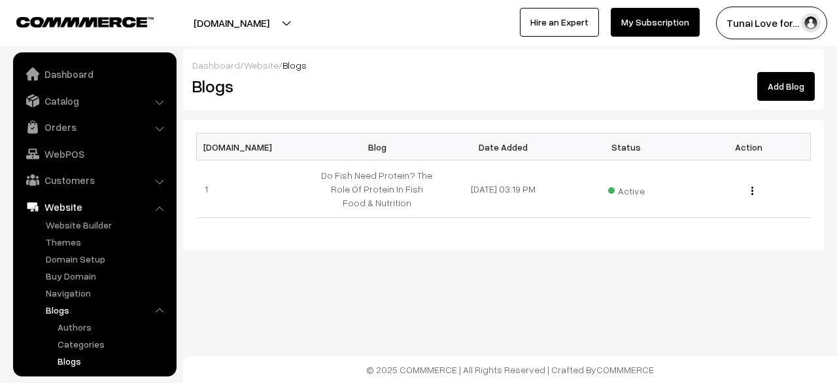
scroll to position [137, 0]
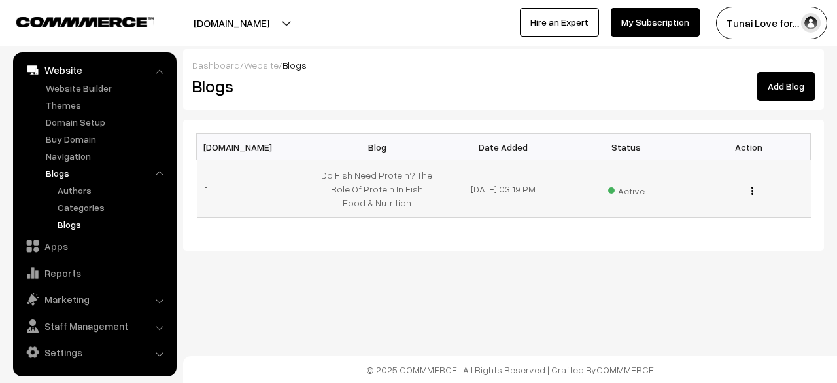
click at [398, 195] on td "Do Fish Need Protein? The Role Of Protein In Fish Food & Nutrition" at bounding box center [380, 189] width 123 height 58
click at [754, 190] on button "button" at bounding box center [752, 190] width 3 height 10
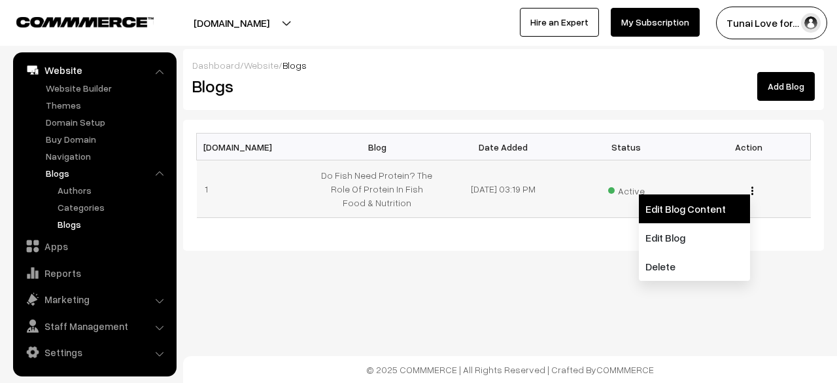
click at [720, 218] on link "Edit Blog Content" at bounding box center [694, 208] width 111 height 29
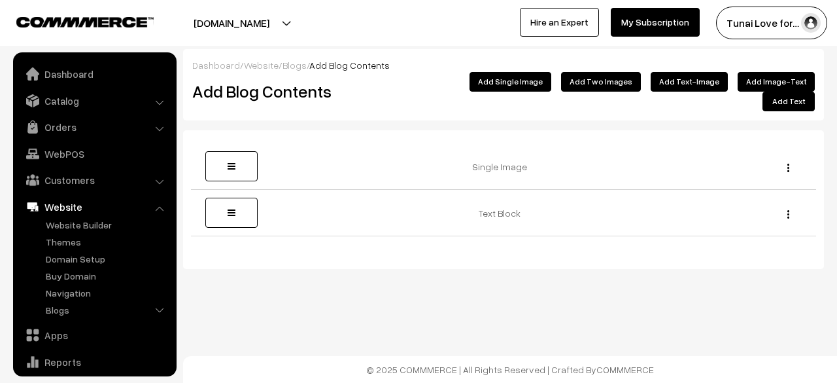
scroll to position [89, 0]
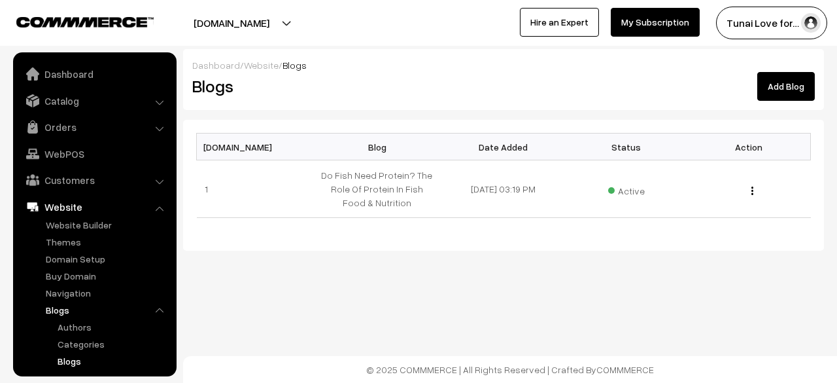
scroll to position [137, 0]
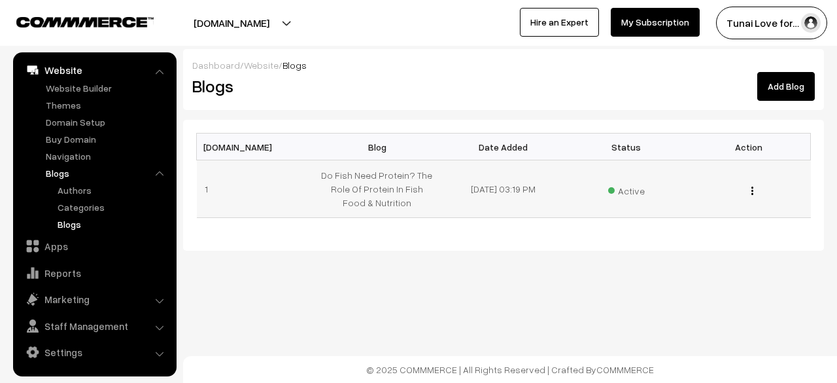
click at [754, 189] on img "button" at bounding box center [753, 190] width 2 height 9
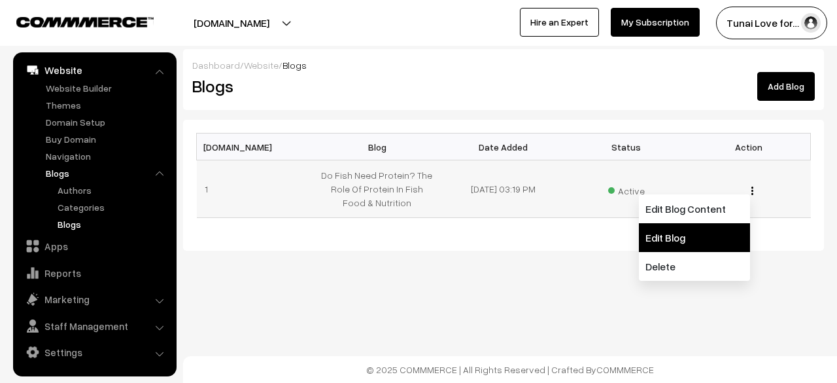
click at [711, 231] on link "Edit Blog" at bounding box center [694, 237] width 111 height 29
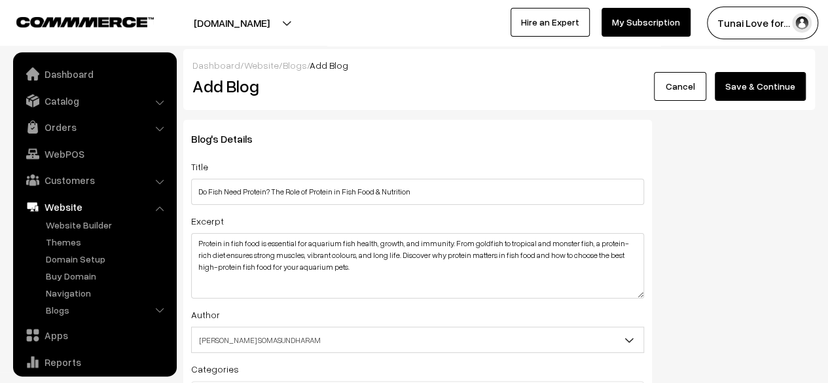
scroll to position [89, 0]
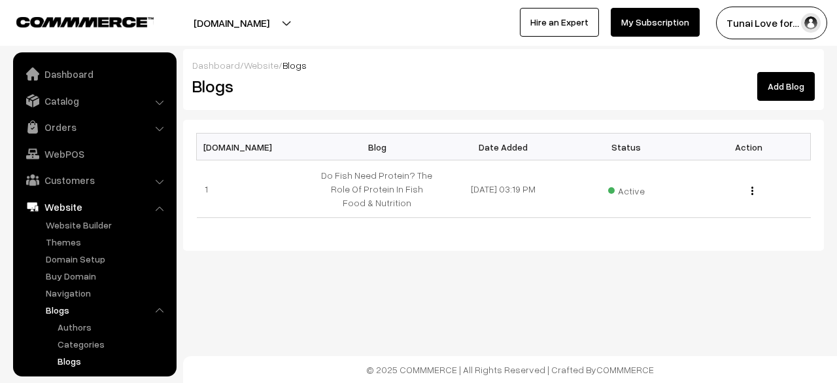
scroll to position [137, 0]
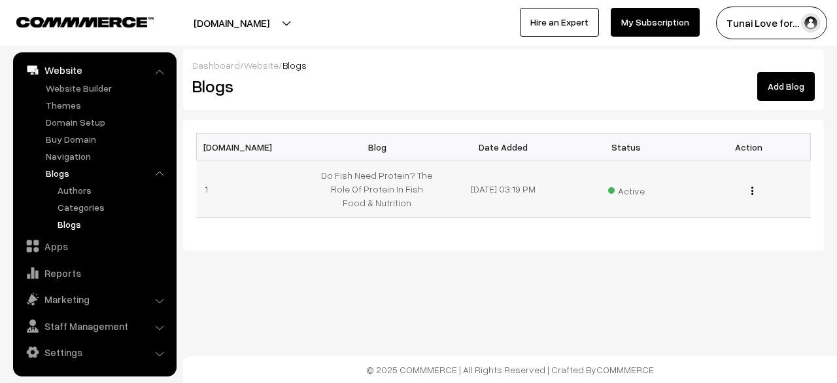
click at [754, 192] on button "button" at bounding box center [752, 190] width 3 height 10
click at [548, 304] on div "Dashboard / Website / Blogs Blogs Add Blog [DOMAIN_NAME] Blog Date Added Status…" at bounding box center [418, 168] width 837 height 336
click at [525, 185] on td "[DATE] 03:19 PM" at bounding box center [503, 189] width 123 height 58
click at [364, 175] on td "Do Fish Need Protein? The Role Of Protein In Fish Food & Nutrition" at bounding box center [380, 189] width 123 height 58
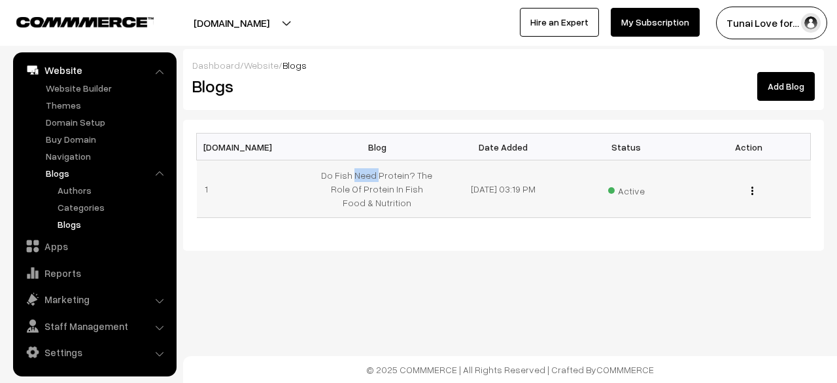
click at [364, 175] on td "Do Fish Need Protein? The Role Of Protein In Fish Food & Nutrition" at bounding box center [380, 189] width 123 height 58
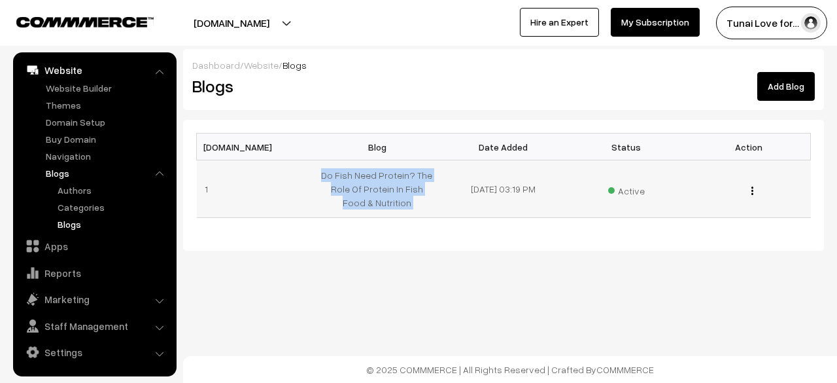
click at [364, 175] on td "Do Fish Need Protein? The Role Of Protein In Fish Food & Nutrition" at bounding box center [380, 189] width 123 height 58
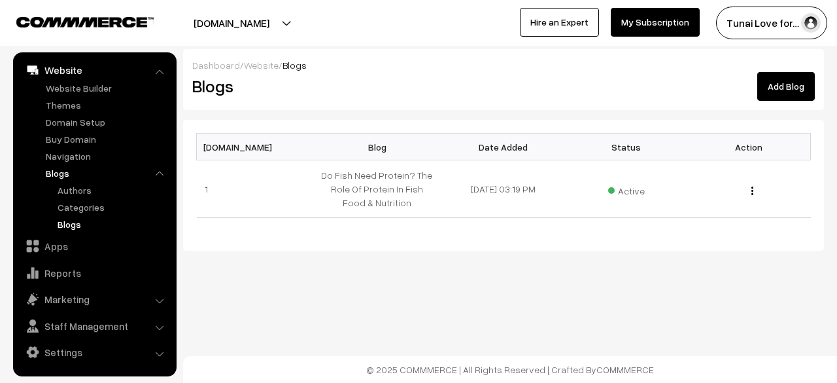
click at [543, 105] on div "Dashboard / Website / Blogs Blogs Add Blog" at bounding box center [503, 79] width 641 height 61
click at [408, 169] on td "Do Fish Need Protein? The Role Of Protein In Fish Food & Nutrition" at bounding box center [380, 189] width 123 height 58
click at [637, 189] on span "Active" at bounding box center [626, 189] width 37 height 17
click at [753, 190] on img "button" at bounding box center [753, 190] width 2 height 9
click at [212, 290] on div "Dashboard / Website / Blogs Blogs Add Blog [DOMAIN_NAME] Blog Date Added Status…" at bounding box center [418, 168] width 837 height 336
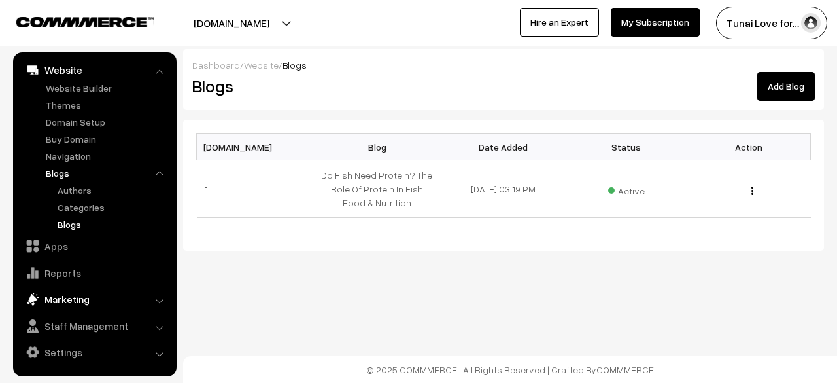
click at [136, 292] on link "Marketing" at bounding box center [94, 299] width 156 height 24
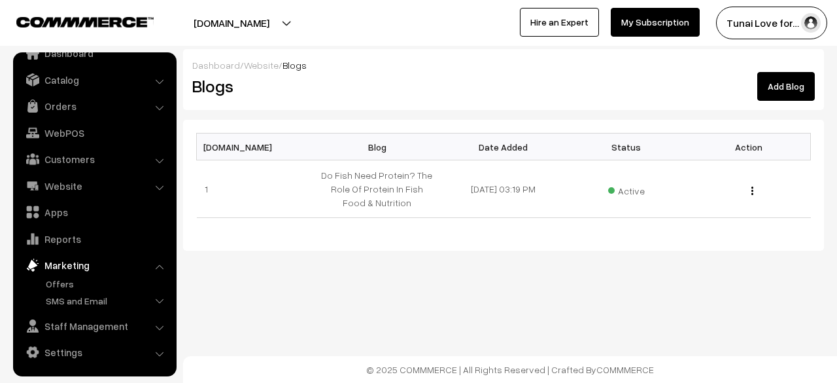
click at [365, 298] on div "Dashboard / Website / Blogs Blogs Add Blog [DOMAIN_NAME] Blog Date Added Status…" at bounding box center [418, 168] width 837 height 336
